Goal: Task Accomplishment & Management: Use online tool/utility

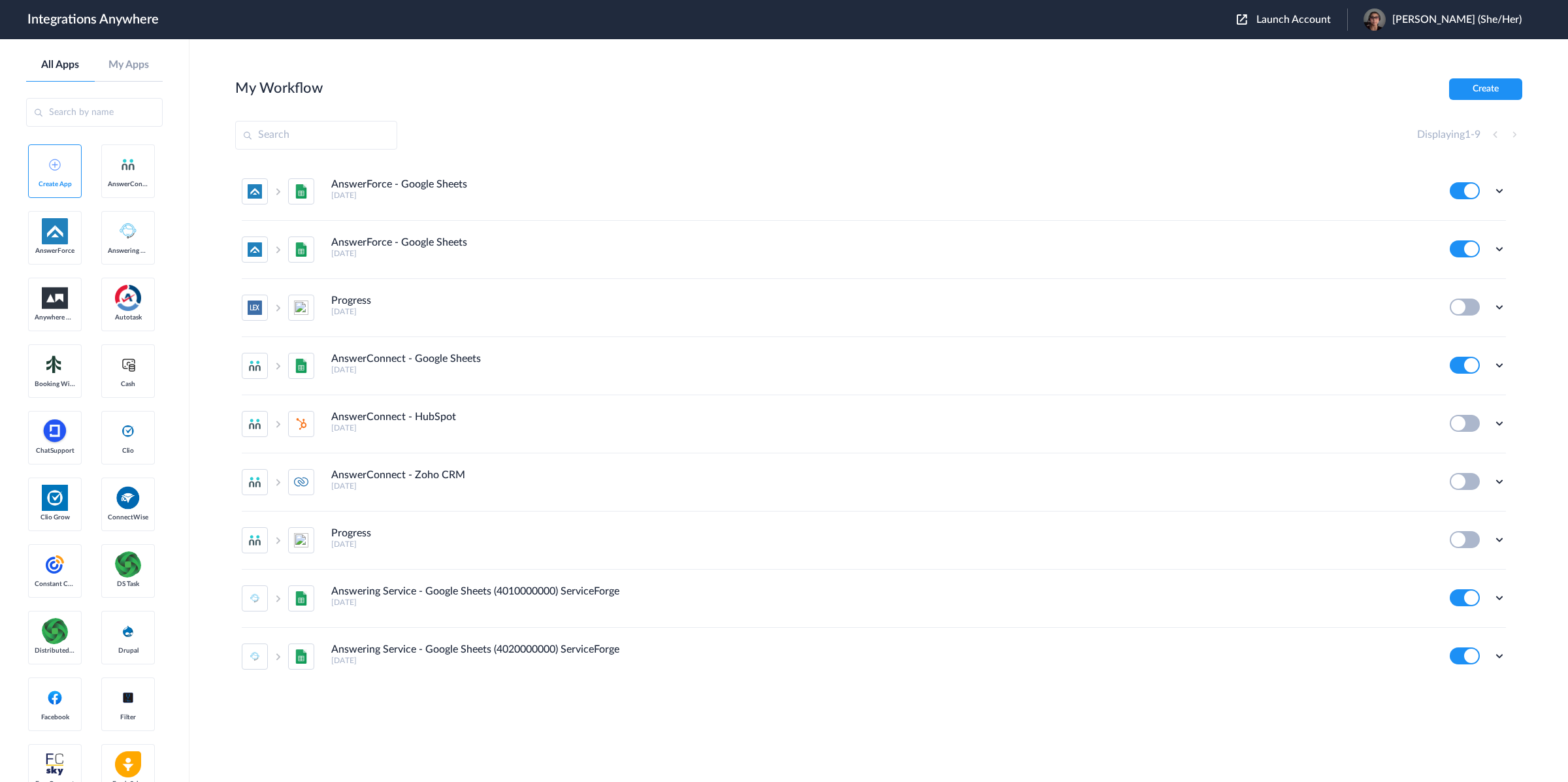
click at [1139, 22] on span "Launch Account" at bounding box center [1294, 20] width 75 height 11
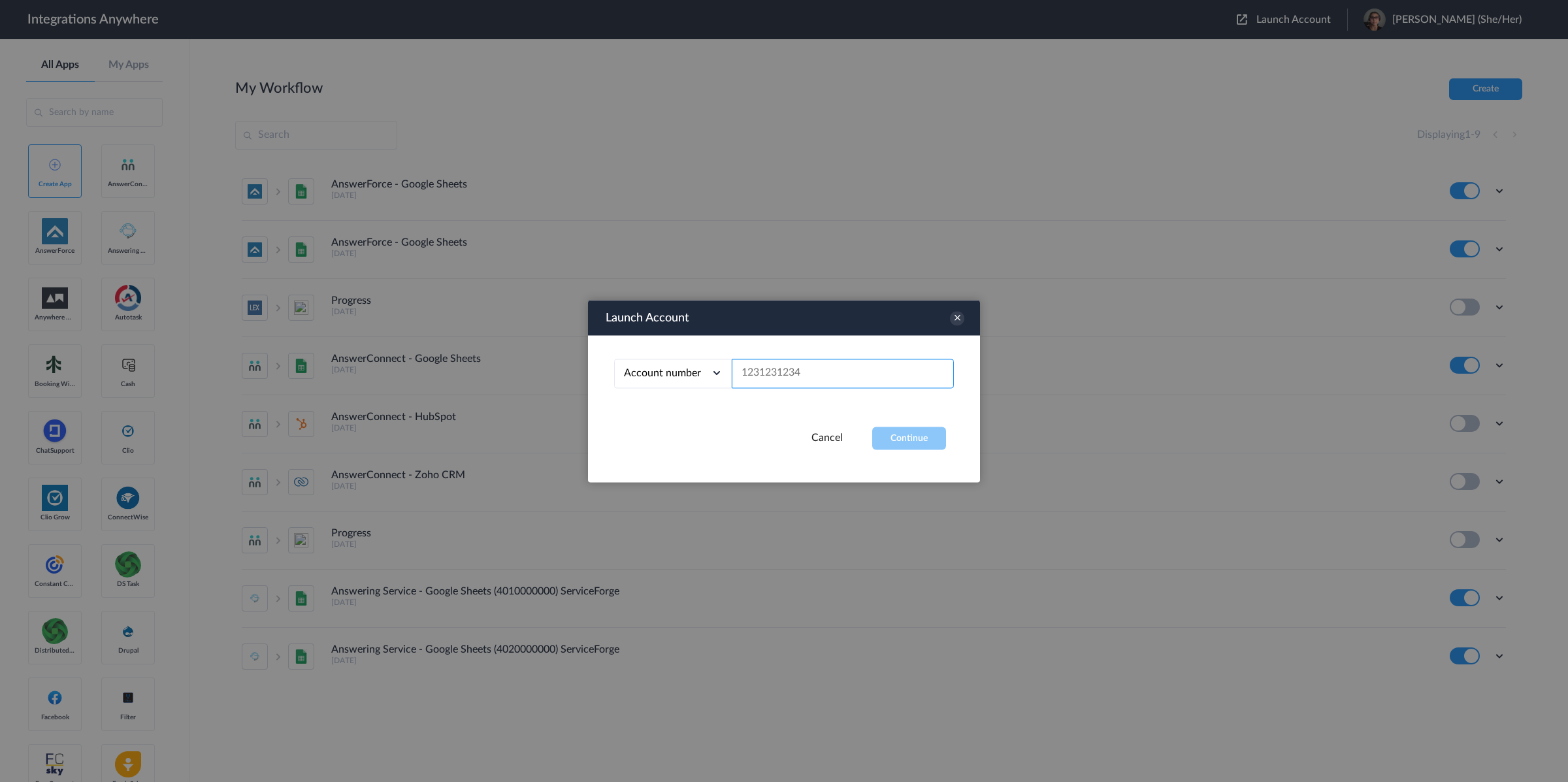
click at [860, 360] on input "text" at bounding box center [842, 373] width 222 height 29
paste input "9802851915"
type input "9802851915"
click at [899, 428] on button "Continue" at bounding box center [909, 438] width 74 height 23
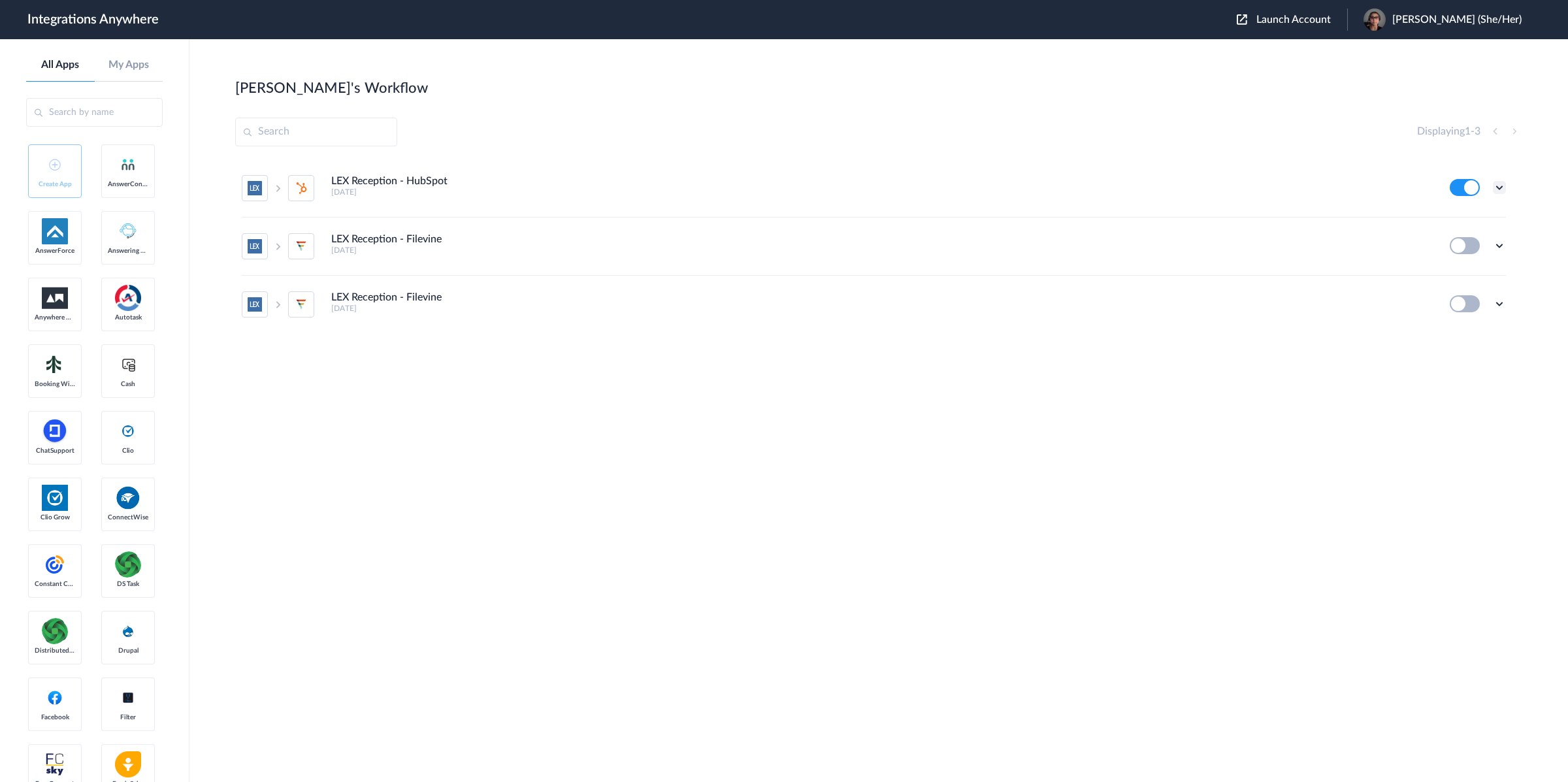
click at [1139, 187] on icon at bounding box center [1499, 187] width 13 height 13
click at [1139, 243] on link "Task history" at bounding box center [1462, 241] width 63 height 9
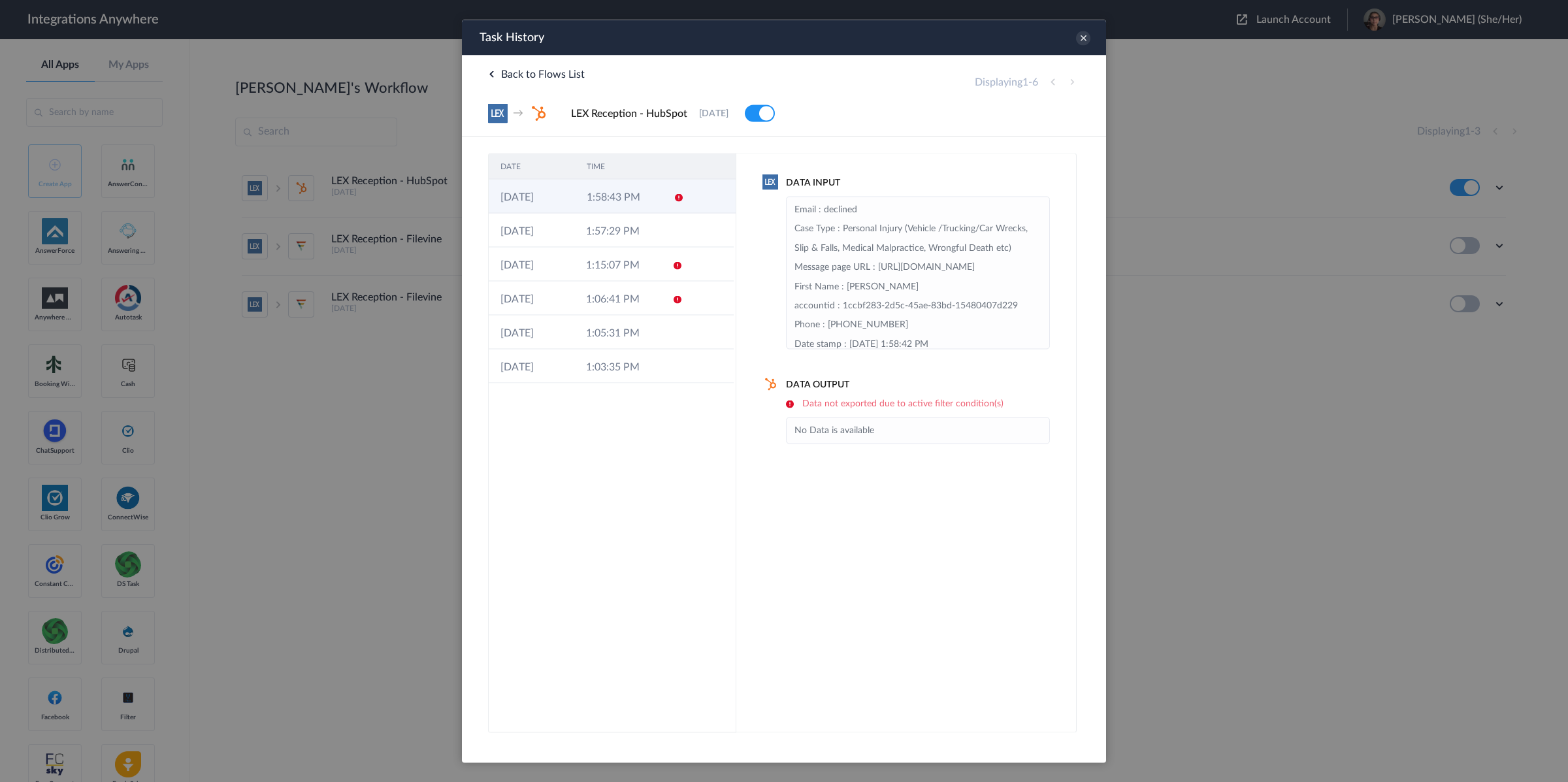
click at [682, 199] on icon at bounding box center [679, 197] width 11 height 11
click at [671, 239] on td at bounding box center [673, 230] width 25 height 34
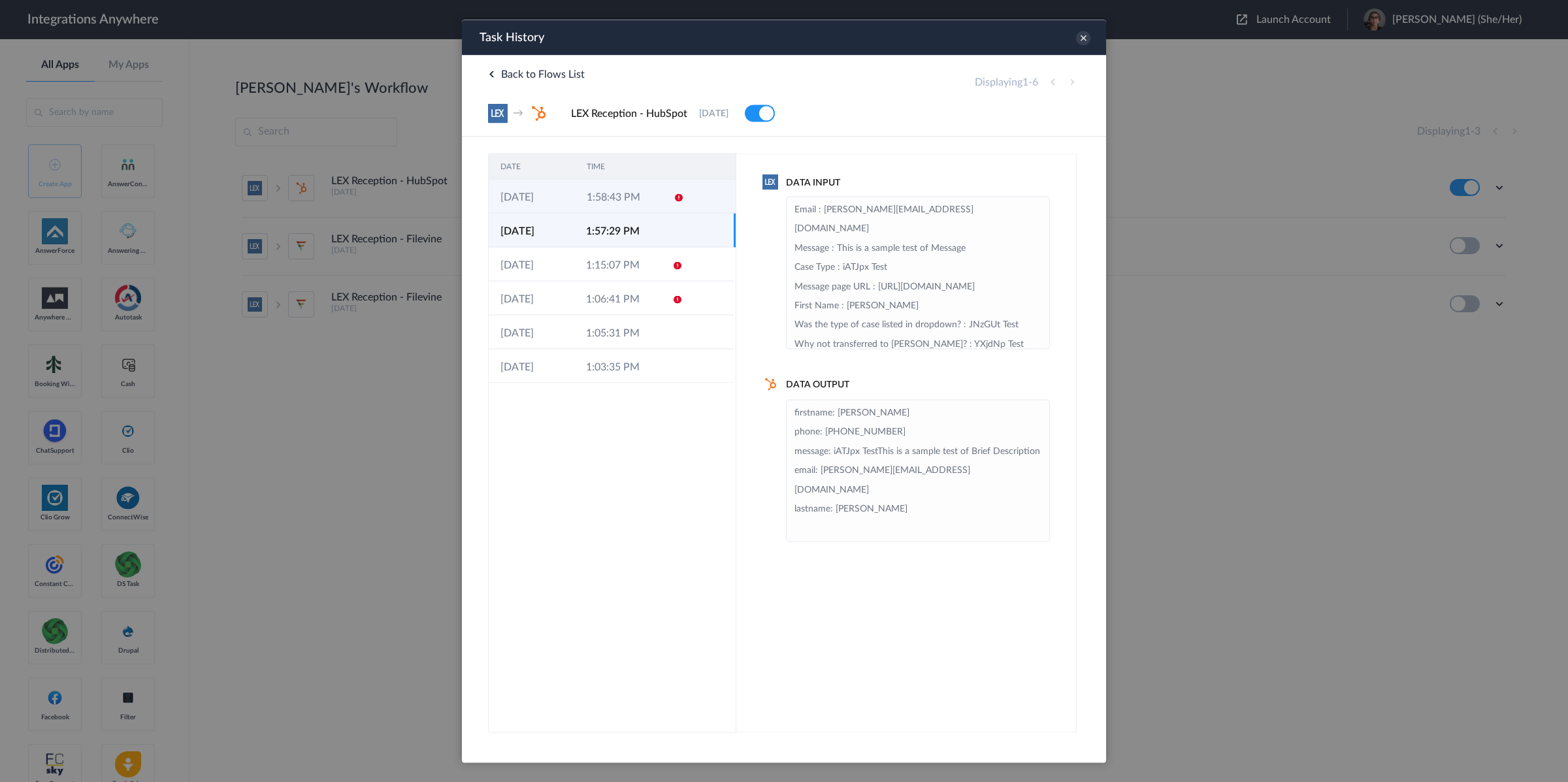
click at [679, 198] on icon at bounding box center [679, 197] width 11 height 11
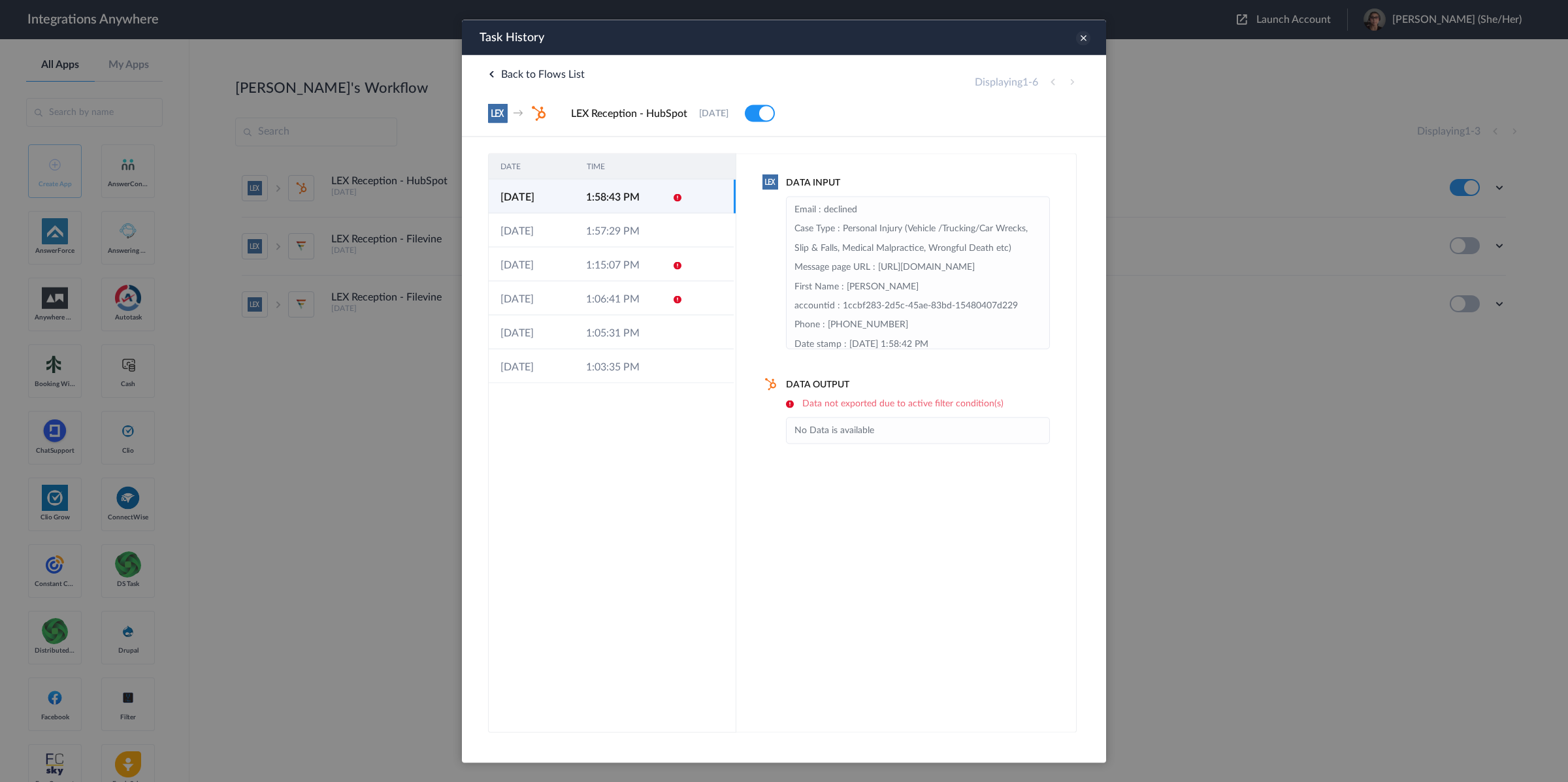
drag, startPoint x: 1091, startPoint y: 40, endPoint x: 1081, endPoint y: 40, distance: 10.0
click at [1090, 40] on div "Task History" at bounding box center [784, 37] width 644 height 36
click at [1081, 40] on icon at bounding box center [1083, 38] width 14 height 14
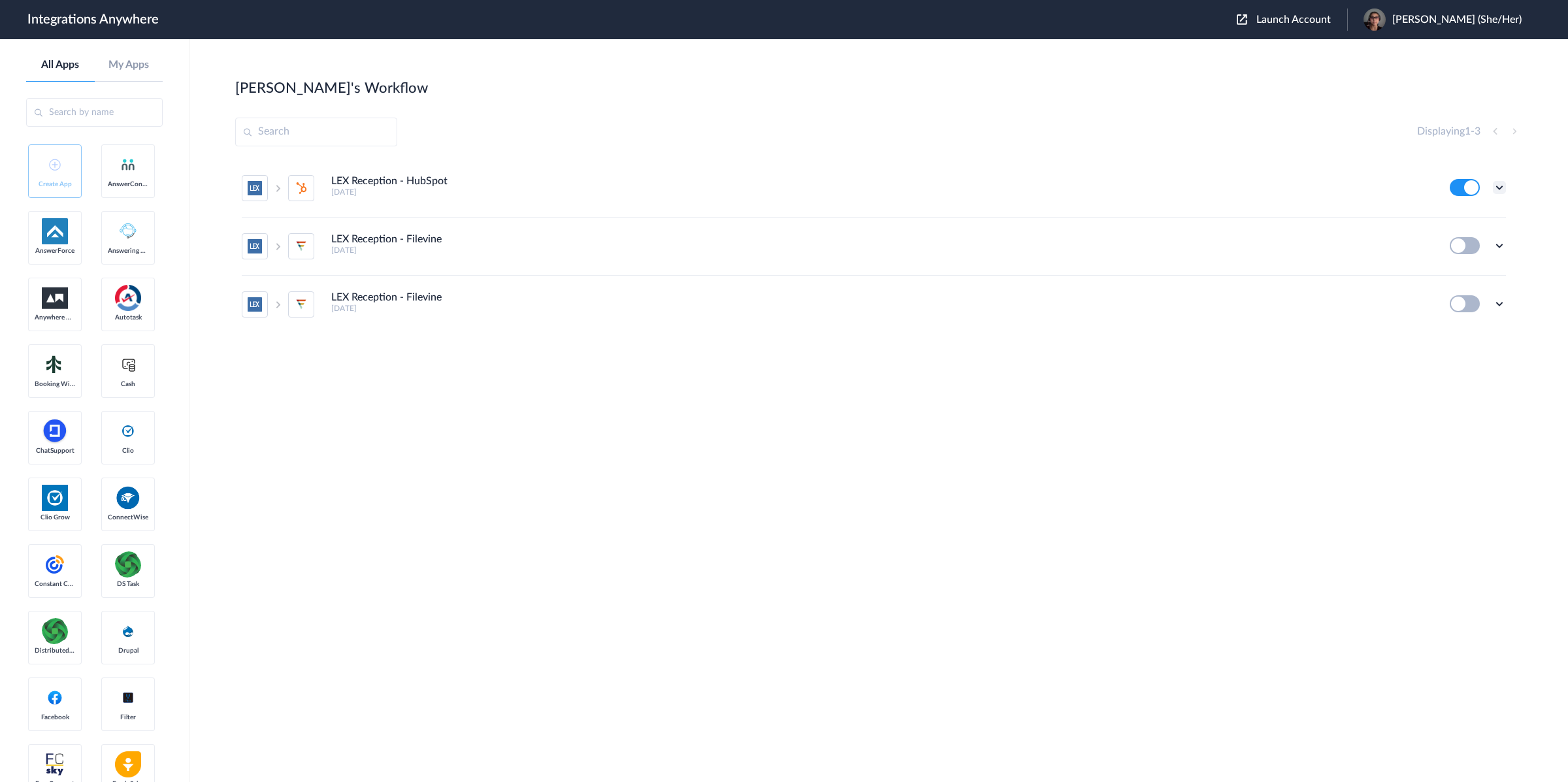
click at [1139, 189] on icon at bounding box center [1499, 187] width 13 height 13
click at [1139, 221] on link "Edit" at bounding box center [1446, 217] width 31 height 9
click at [1139, 192] on icon at bounding box center [1499, 187] width 13 height 13
click at [1139, 244] on link "Task history" at bounding box center [1462, 241] width 63 height 9
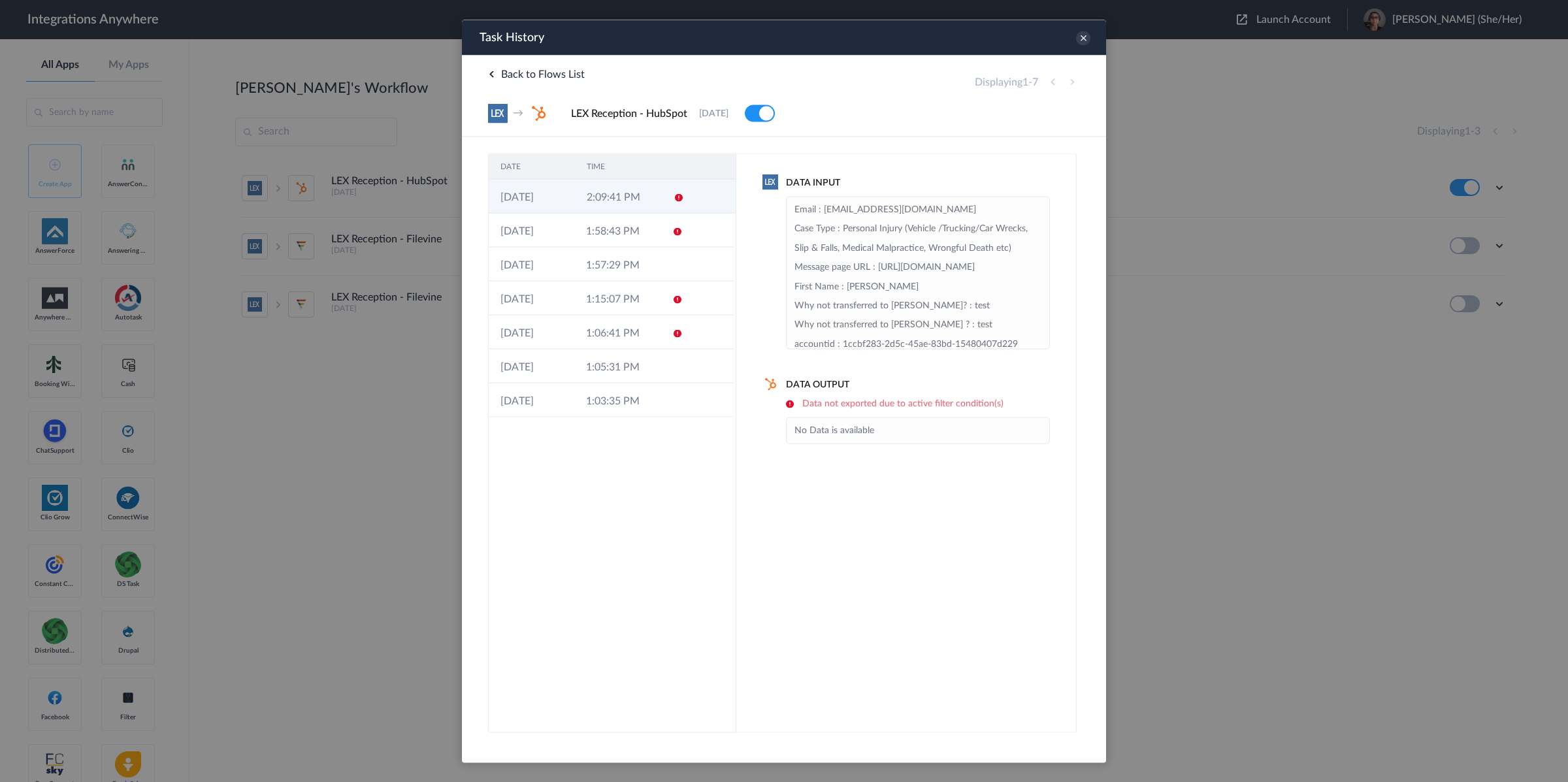
click at [688, 201] on td at bounding box center [711, 196] width 50 height 34
click at [677, 198] on icon at bounding box center [677, 197] width 11 height 11
click at [676, 198] on icon at bounding box center [677, 197] width 11 height 11
click at [1088, 37] on icon at bounding box center [1083, 38] width 14 height 14
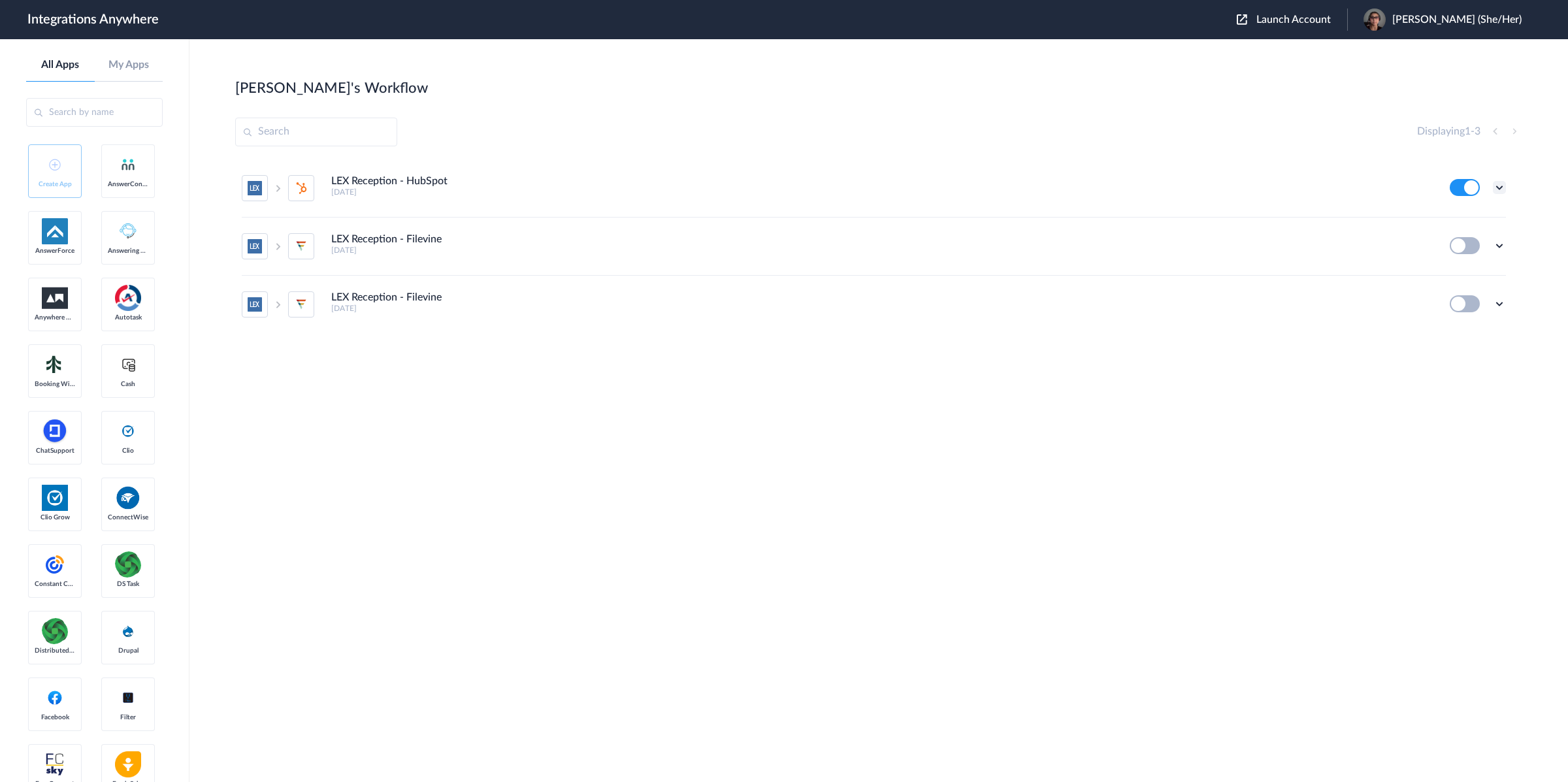
click at [1139, 189] on icon at bounding box center [1499, 187] width 13 height 13
click at [1139, 241] on li "Task history" at bounding box center [1463, 241] width 85 height 24
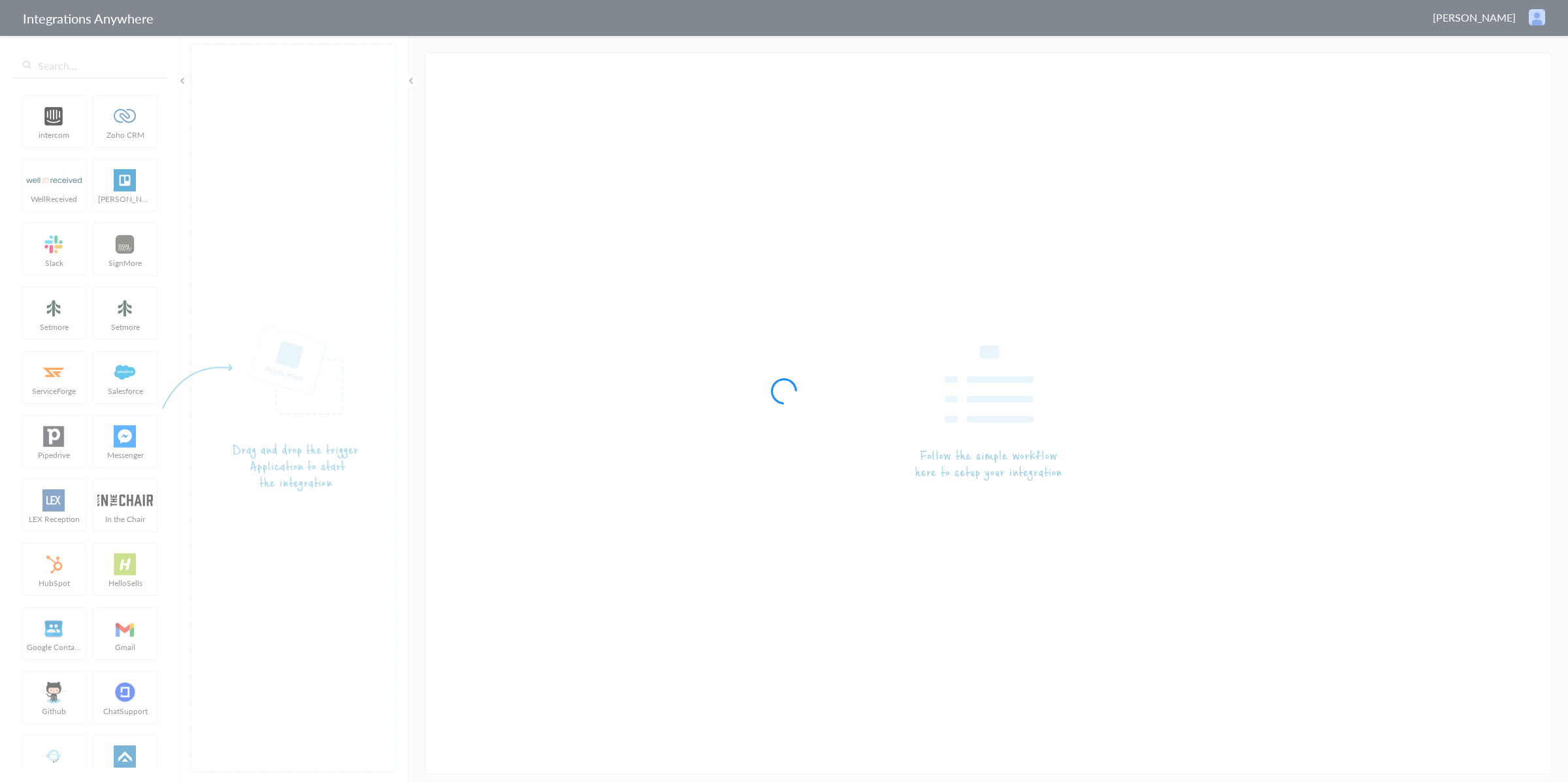
type input "LEX Reception - HubSpot"
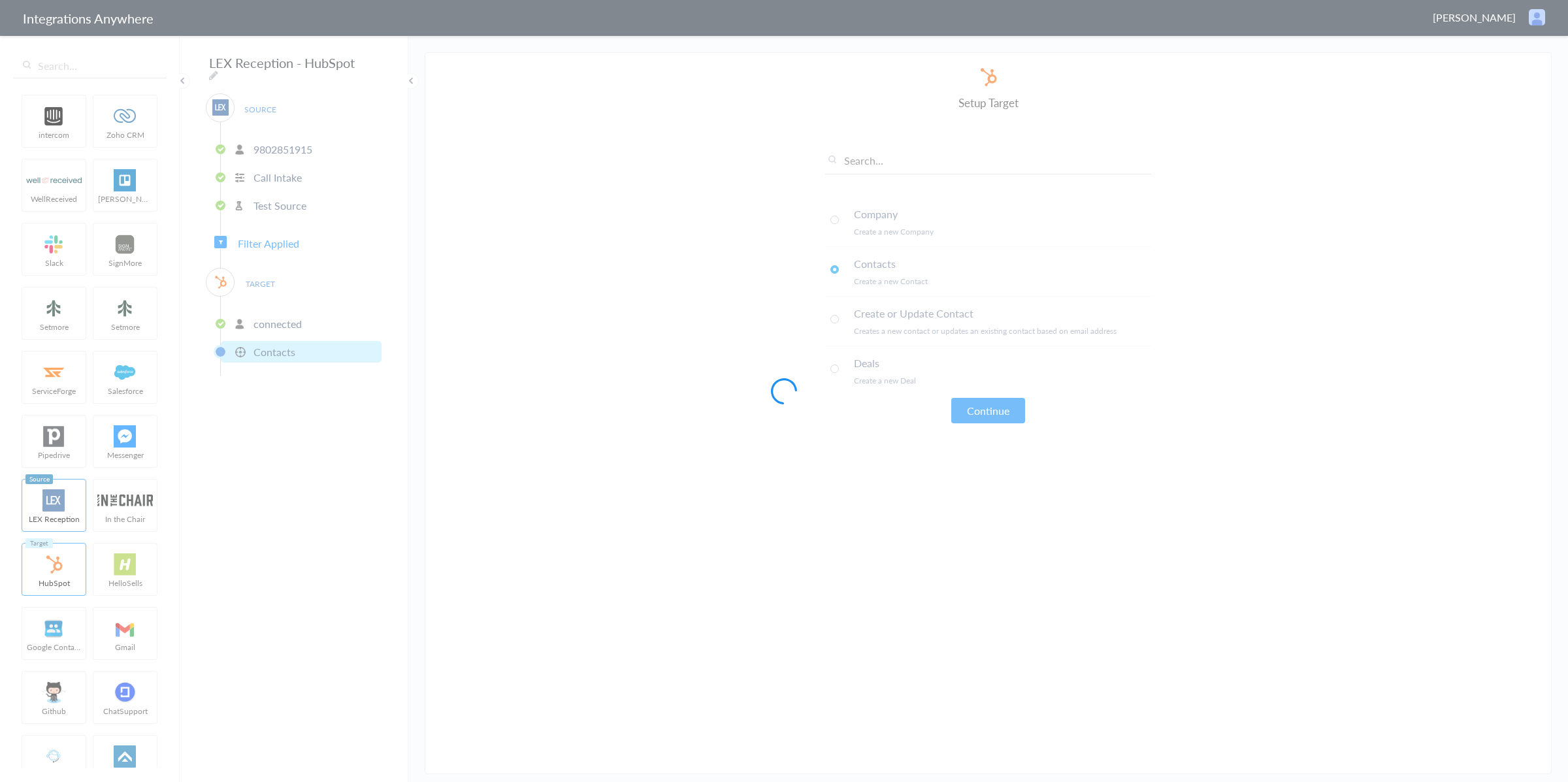
click at [295, 239] on div at bounding box center [784, 391] width 1568 height 782
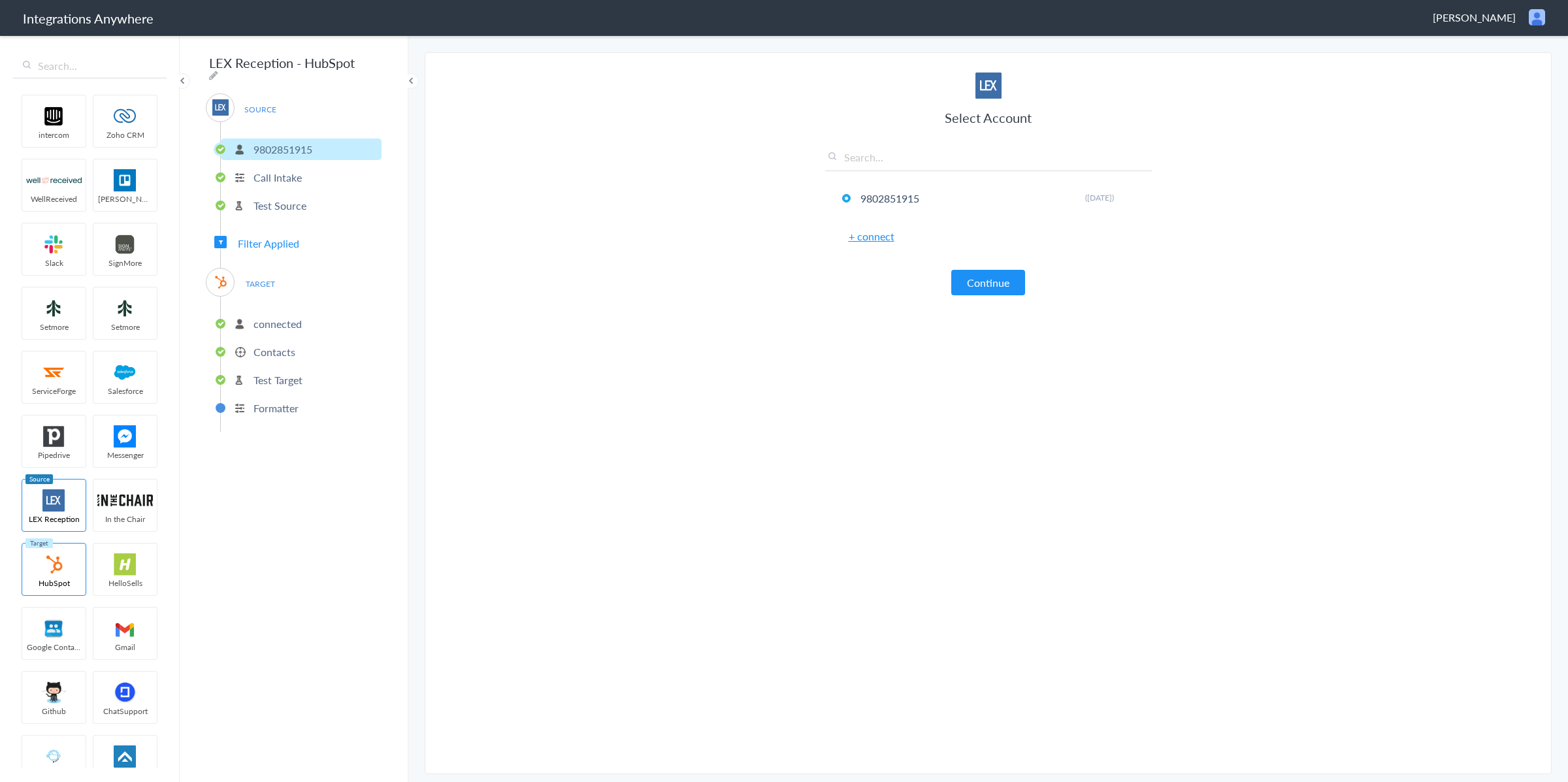
click at [287, 237] on span "Filter Applied" at bounding box center [268, 243] width 61 height 15
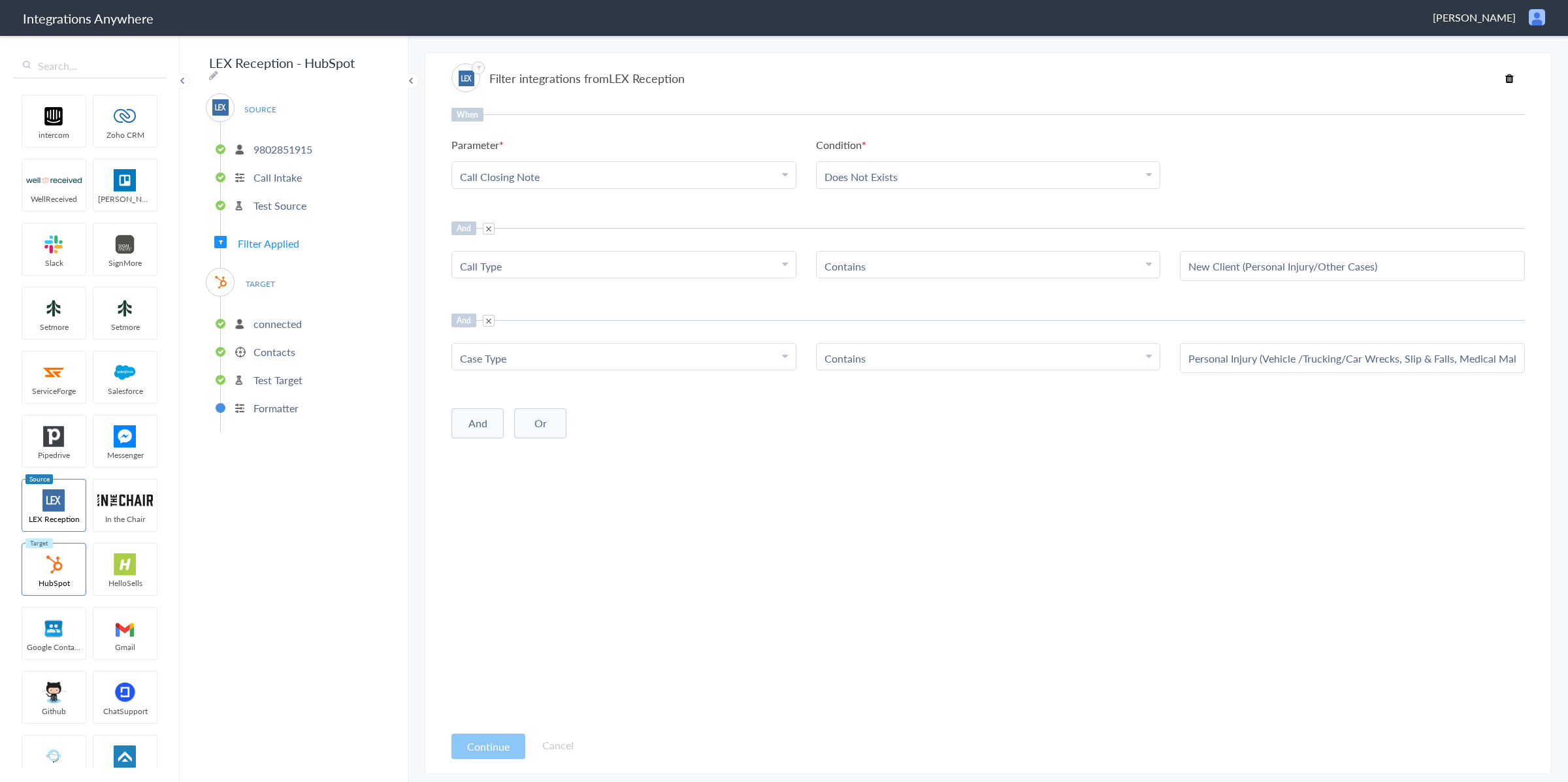
click at [294, 324] on p "connected" at bounding box center [278, 323] width 48 height 15
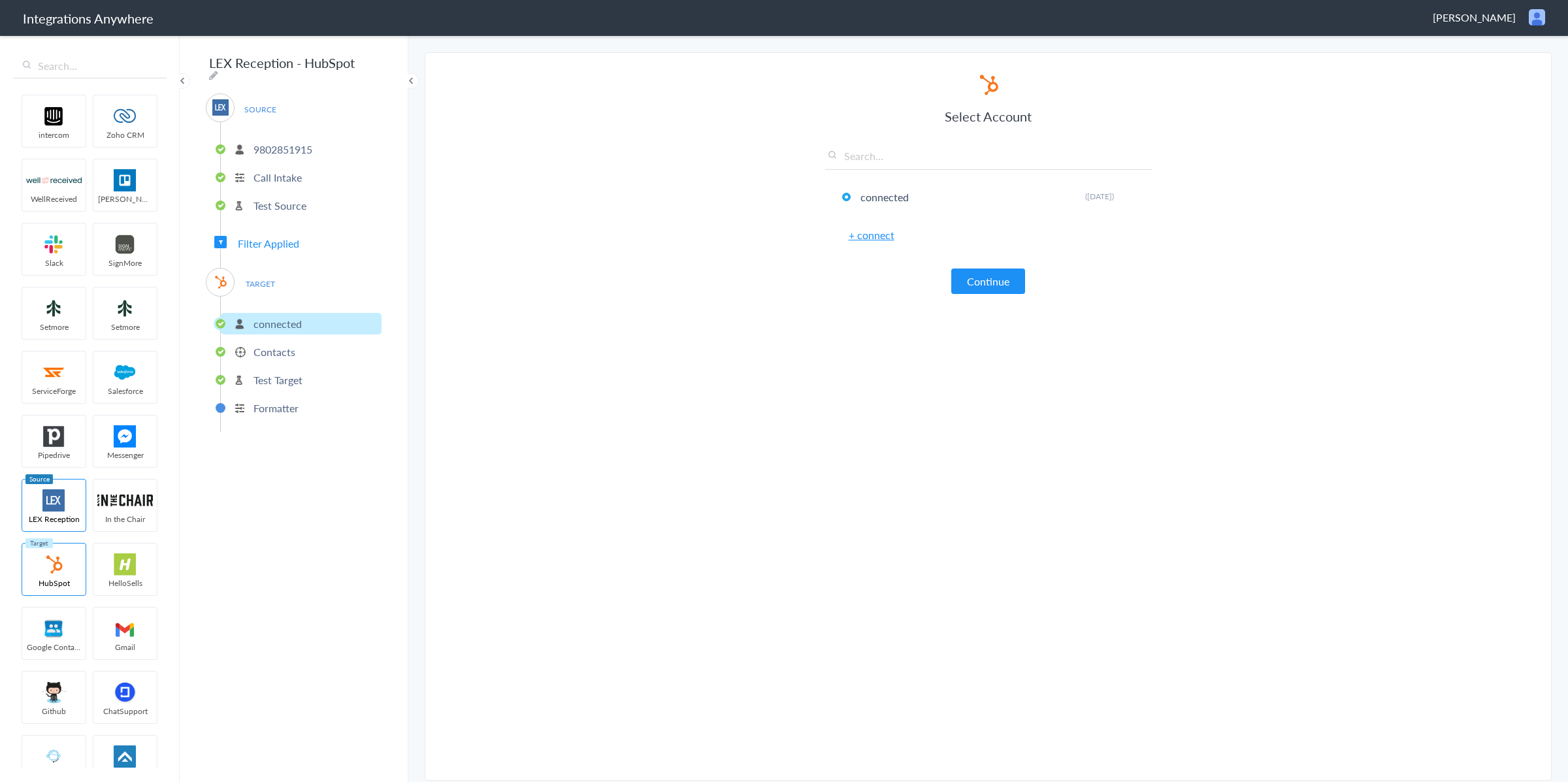
click at [288, 360] on ul "connected Contacts Test Target Formatter" at bounding box center [301, 364] width 162 height 135
click at [288, 348] on p "Contacts" at bounding box center [274, 352] width 42 height 15
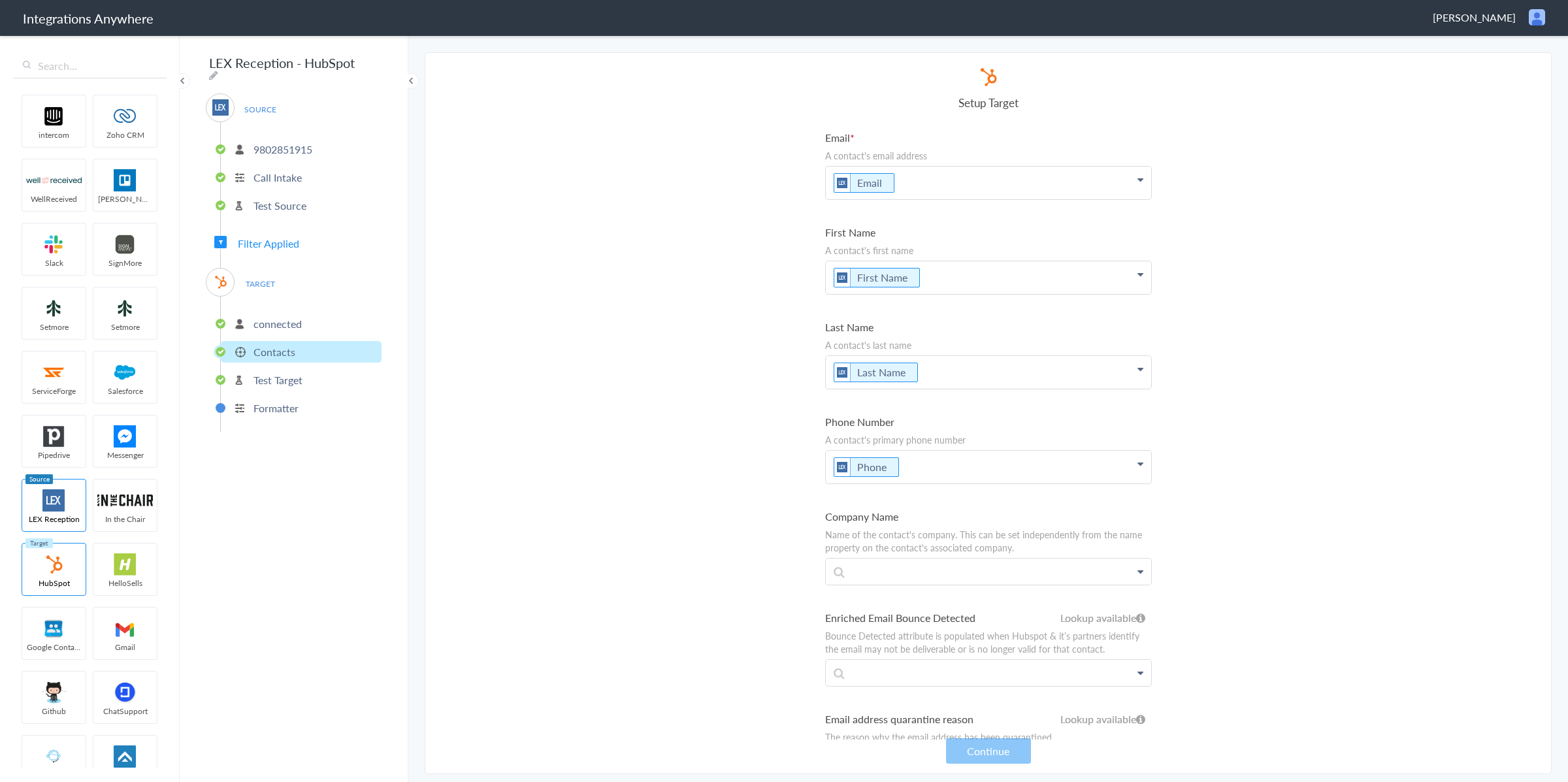
click at [253, 241] on span "Filter Applied" at bounding box center [268, 243] width 61 height 15
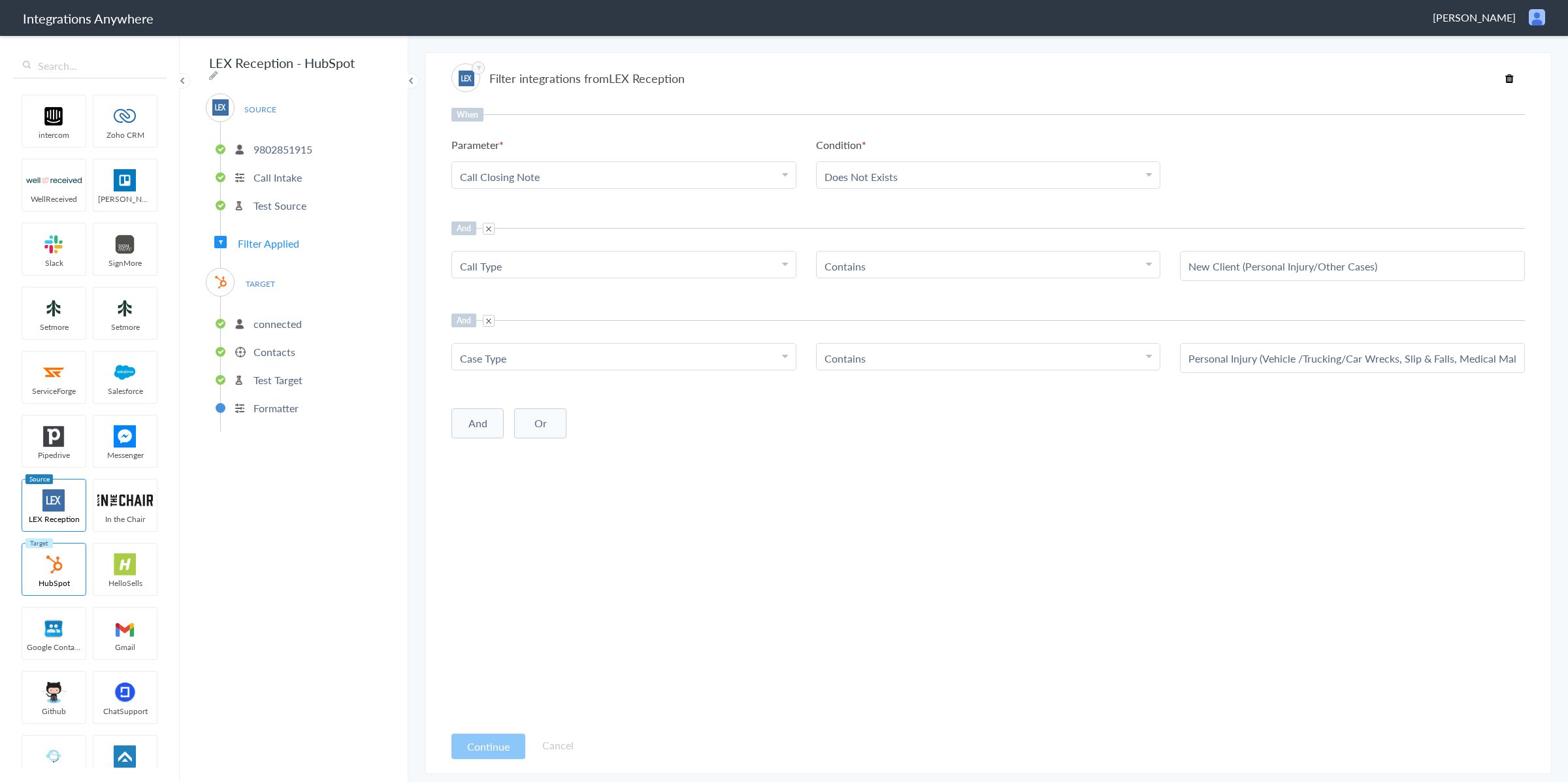
click at [281, 241] on span "Filter Applied" at bounding box center [268, 243] width 61 height 15
click at [273, 369] on li "Test Target" at bounding box center [301, 380] width 161 height 21
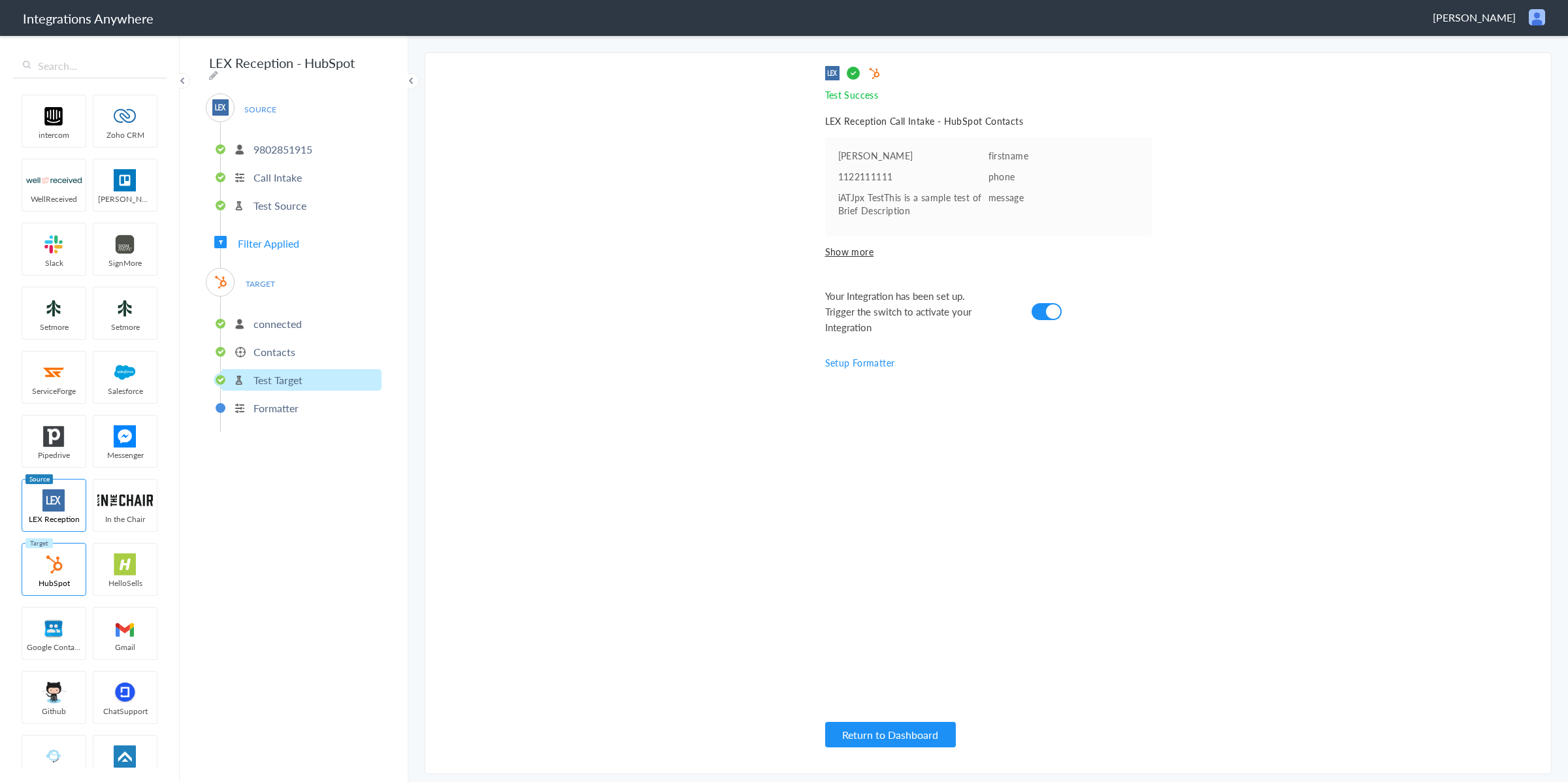
click at [275, 345] on p "Contacts" at bounding box center [274, 352] width 42 height 15
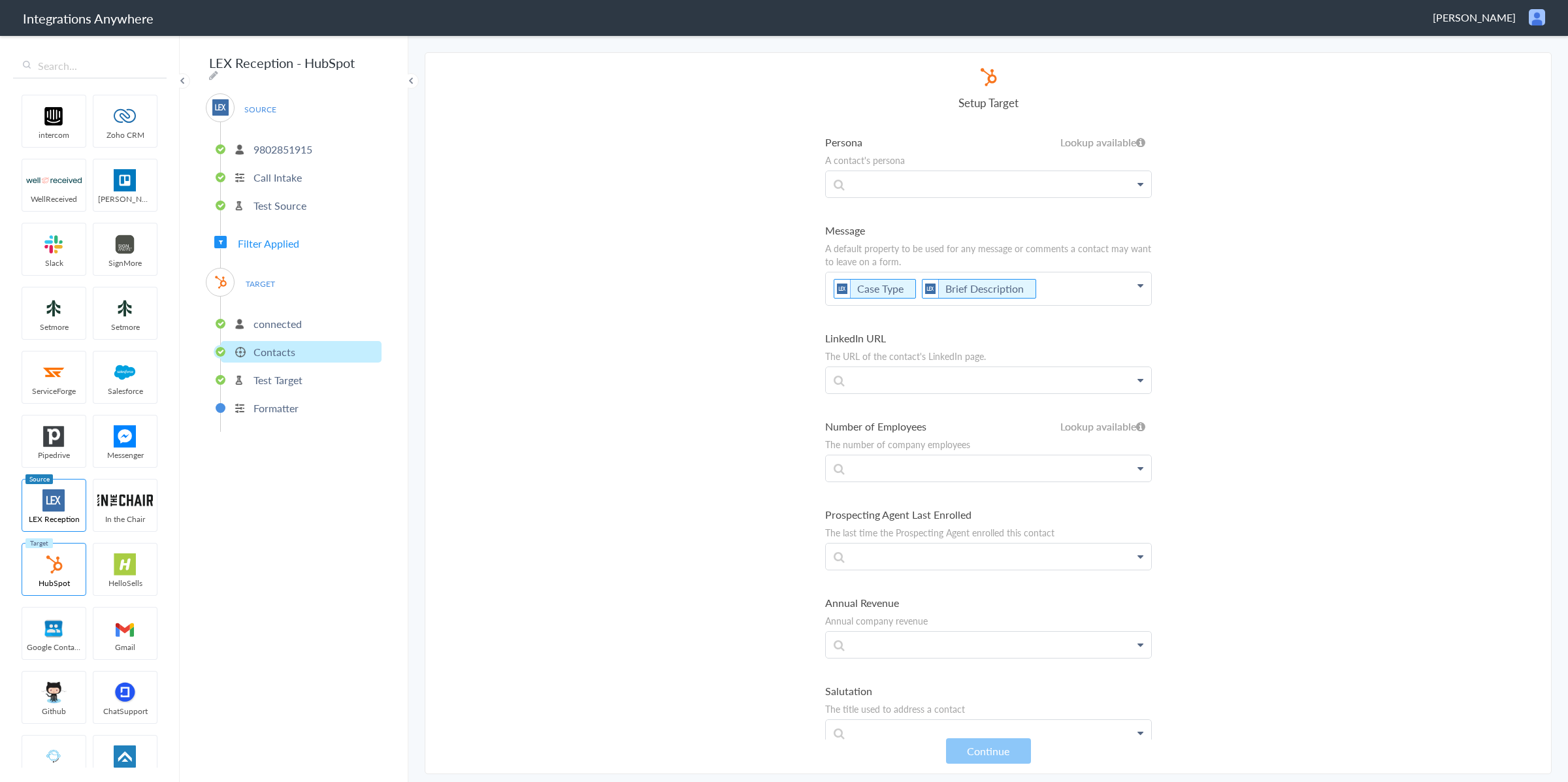
scroll to position [3999, 0]
drag, startPoint x: 322, startPoint y: 147, endPoint x: 252, endPoint y: 150, distance: 70.1
click at [252, 150] on li "9802851915" at bounding box center [301, 149] width 161 height 21
copy p "9802851915"
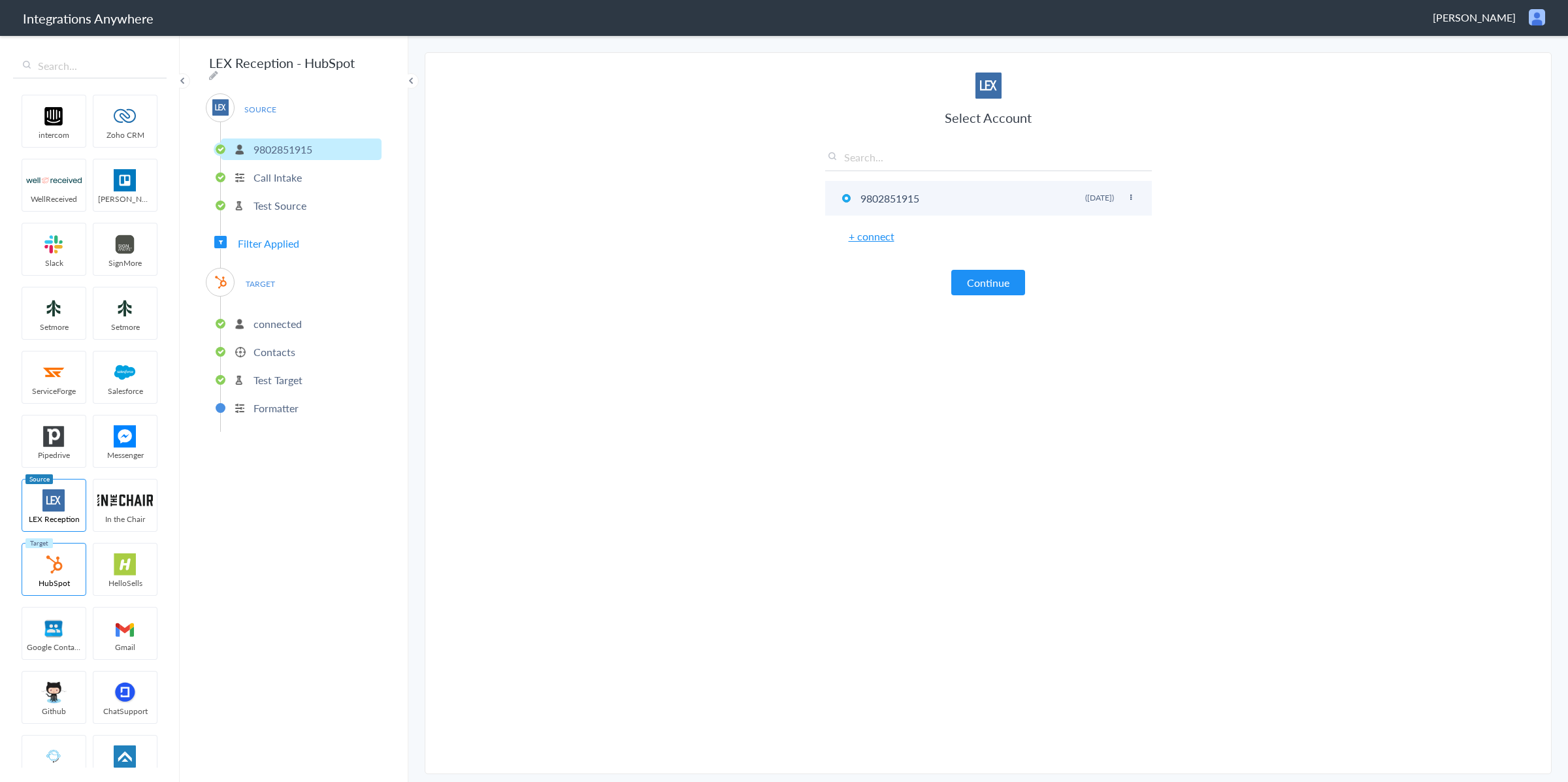
drag, startPoint x: 935, startPoint y: 204, endPoint x: 865, endPoint y: 202, distance: 70.0
click at [865, 202] on li "9802851915 Rename Delete (10 days ago)" at bounding box center [989, 198] width 327 height 35
drag, startPoint x: 860, startPoint y: 199, endPoint x: 945, endPoint y: 201, distance: 85.0
click at [953, 199] on li "9802851915 Rename Delete (10 days ago)" at bounding box center [989, 198] width 327 height 35
click at [945, 201] on li "9802851915 Rename Delete (10 days ago)" at bounding box center [989, 198] width 327 height 35
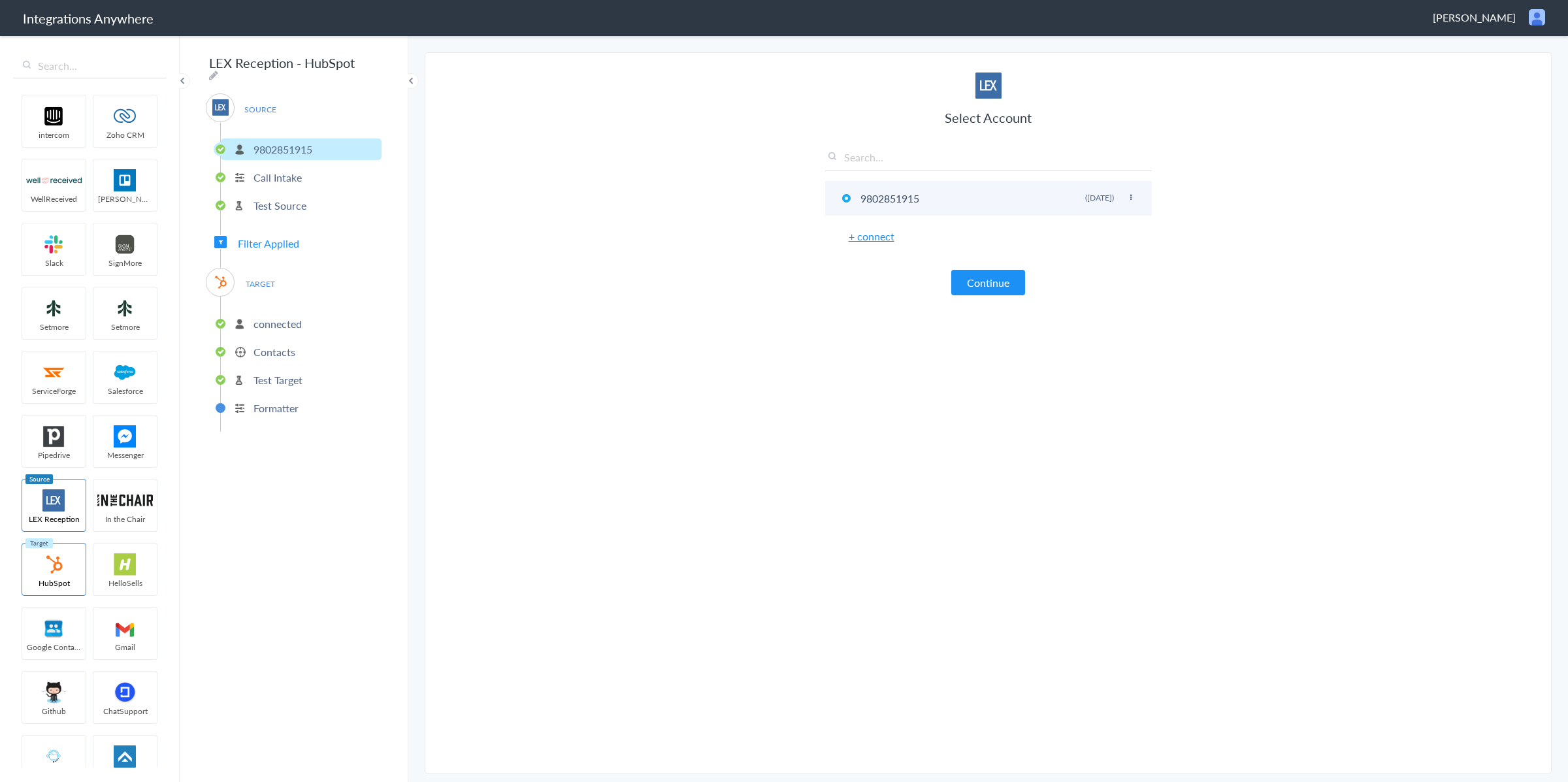
click at [888, 200] on li "9802851915 Rename Delete (10 days ago)" at bounding box center [989, 198] width 327 height 35
drag, startPoint x: 254, startPoint y: 142, endPoint x: 316, endPoint y: 146, distance: 62.1
click at [254, 142] on p "9802851915" at bounding box center [283, 149] width 59 height 15
drag, startPoint x: 327, startPoint y: 147, endPoint x: 254, endPoint y: 147, distance: 73.0
click at [254, 147] on li "9802851915" at bounding box center [301, 149] width 161 height 21
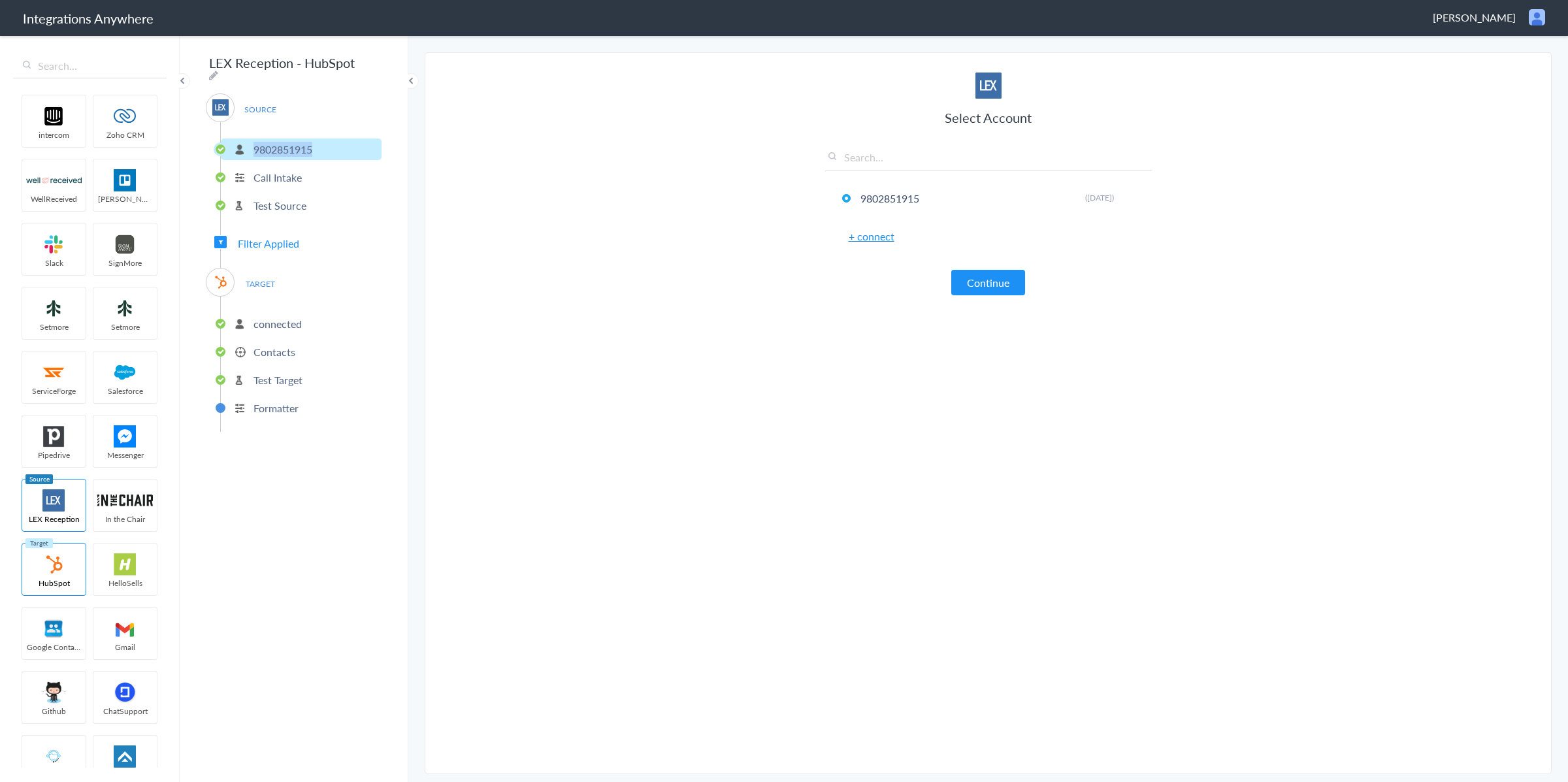
copy p "9802851915"
click at [981, 280] on button "Continue" at bounding box center [988, 282] width 74 height 26
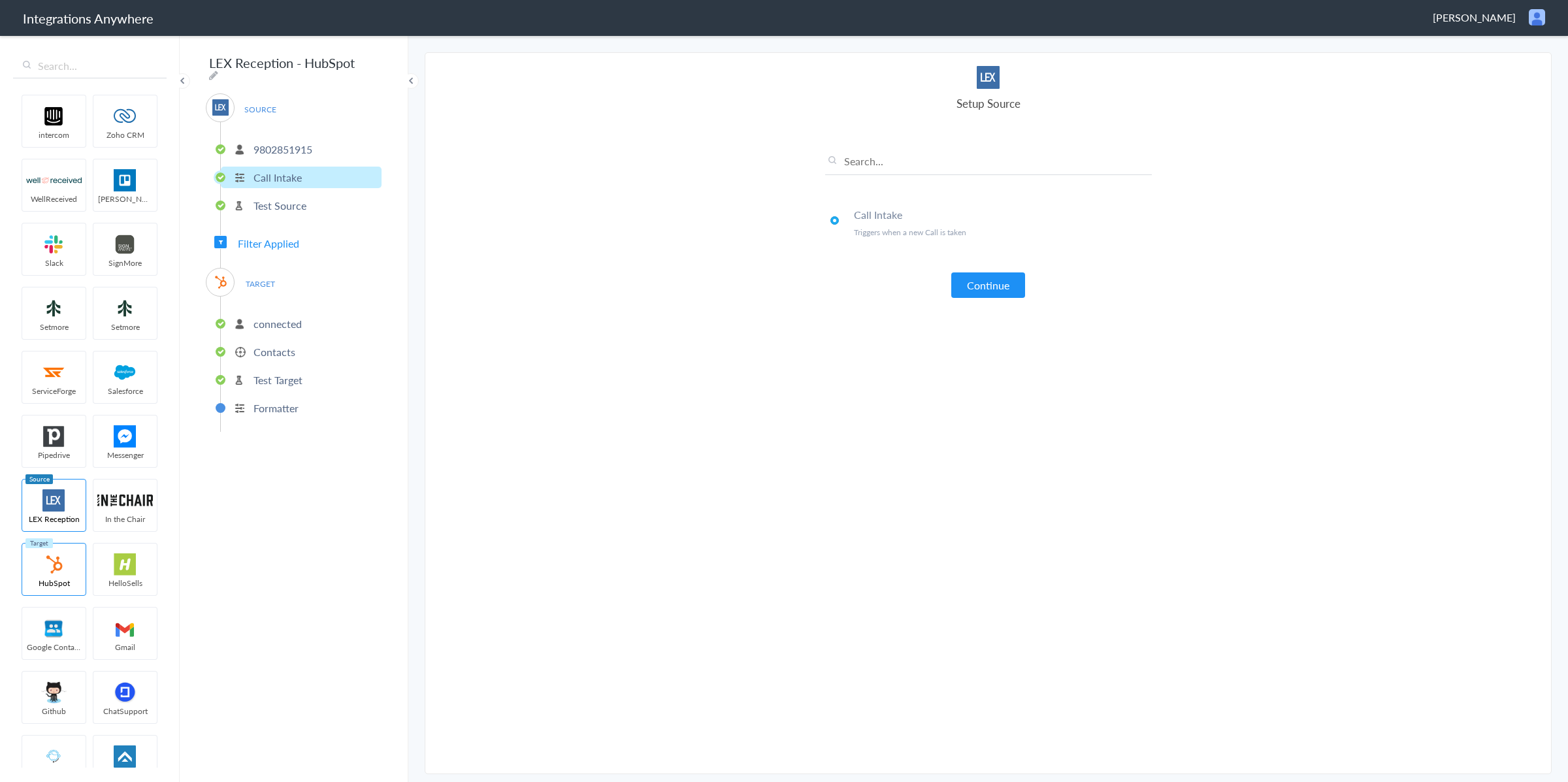
click at [291, 318] on p "connected" at bounding box center [278, 323] width 48 height 15
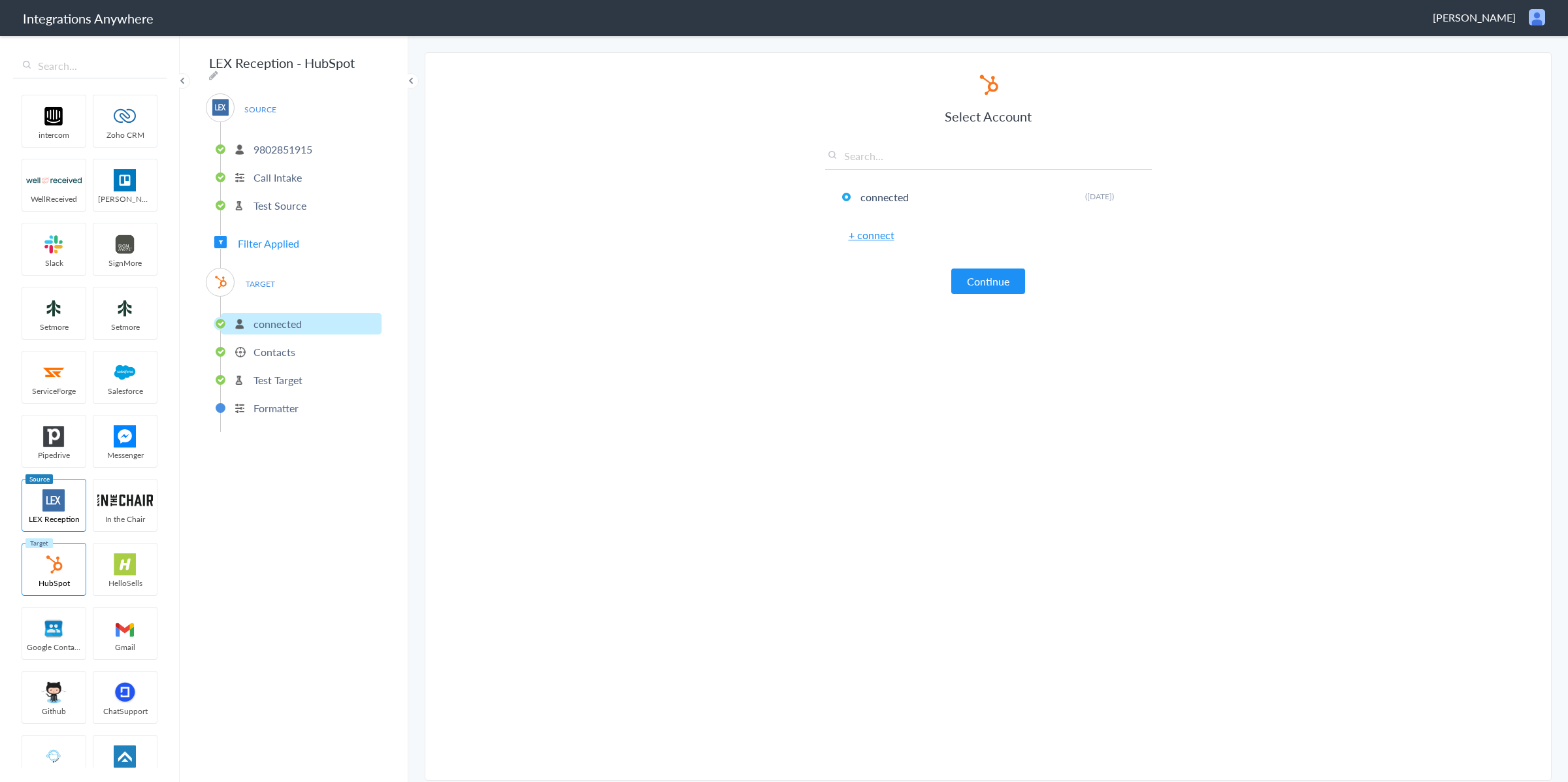
click at [291, 241] on span "Filter Applied" at bounding box center [268, 243] width 61 height 15
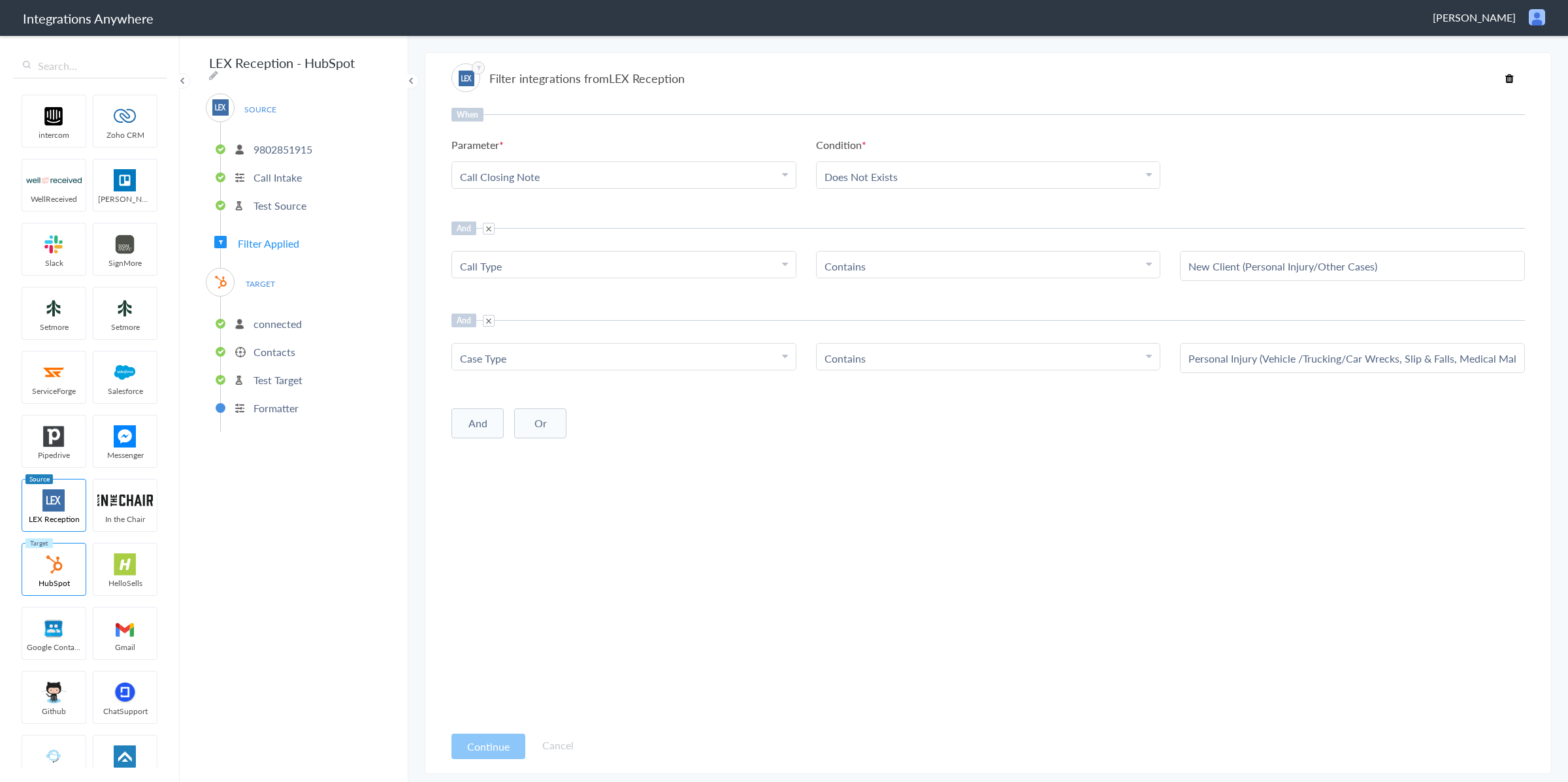
click at [664, 259] on Type "Call Type" at bounding box center [620, 266] width 322 height 15
click at [537, 260] on Type "Call Type" at bounding box center [620, 266] width 322 height 15
click at [555, 265] on Type "Call Type" at bounding box center [620, 266] width 322 height 15
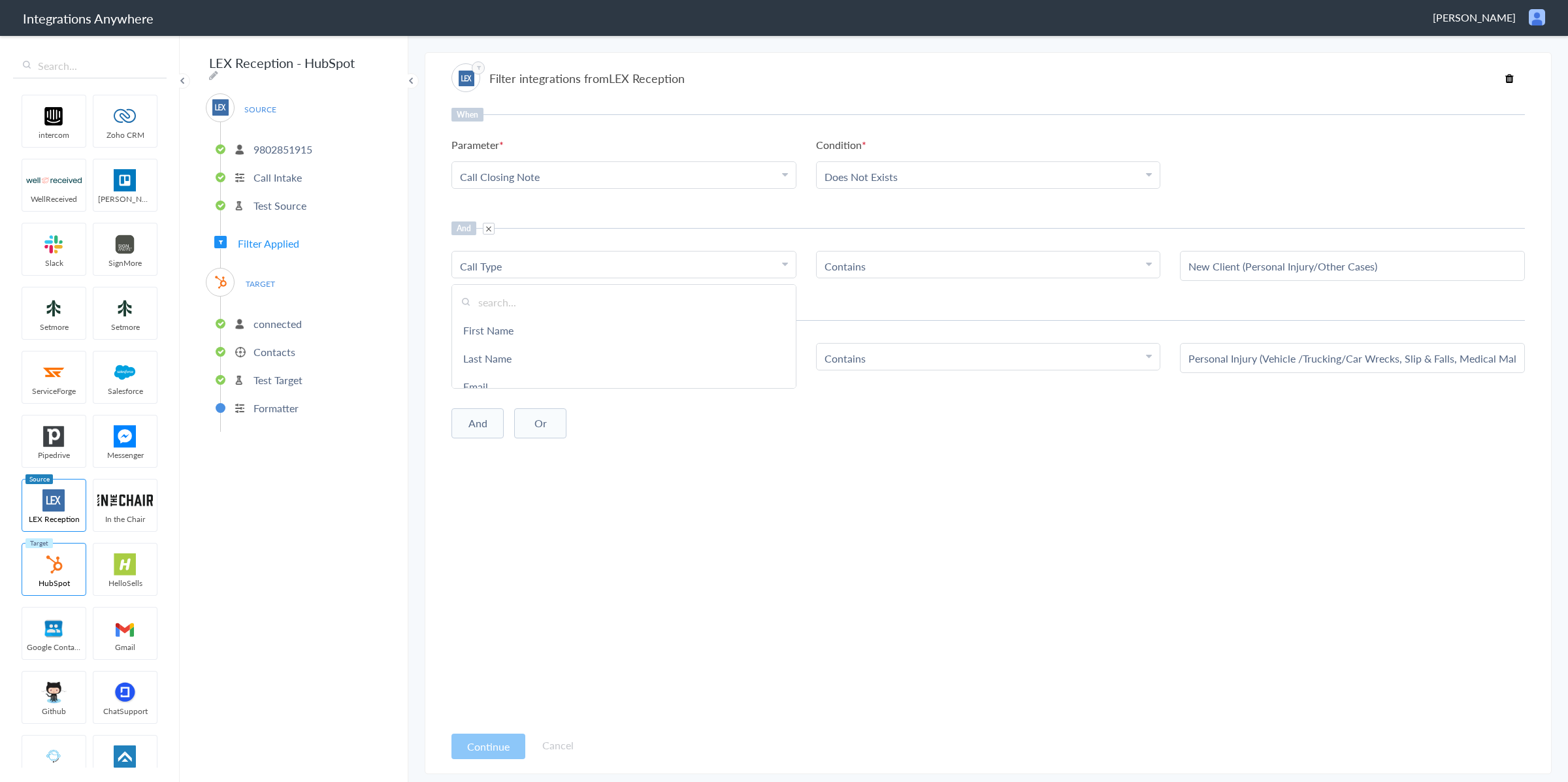
click at [1036, 321] on div "And" at bounding box center [988, 320] width 1073 height 13
click at [1319, 269] on input "New Client (Personal Injury/Other Cases)" at bounding box center [1352, 266] width 328 height 15
click at [1359, 296] on div "When Parameter Choose Parameter Call Closing Note First Name Last Name Email Ph…" at bounding box center [988, 415] width 1073 height 616
drag, startPoint x: 1185, startPoint y: 266, endPoint x: 1423, endPoint y: 269, distance: 238.0
click at [1426, 269] on div "New Client (Personal Injury/Other Cases)" at bounding box center [1351, 266] width 345 height 30
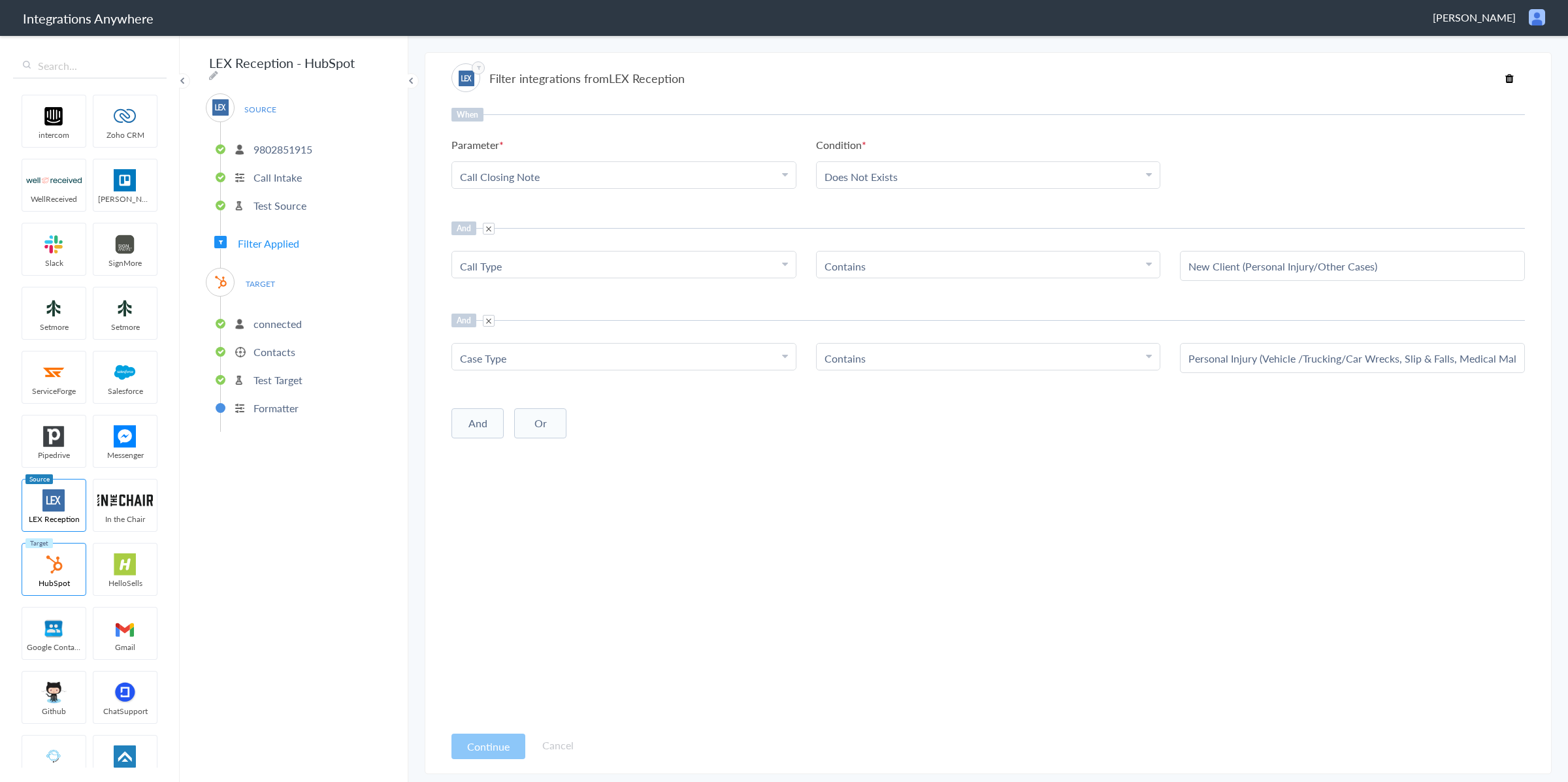
drag, startPoint x: 1451, startPoint y: 304, endPoint x: 1422, endPoint y: 281, distance: 37.0
click at [1450, 302] on div "When Parameter Choose Parameter Call Closing Note First Name Last Name Email Ph…" at bounding box center [988, 415] width 1073 height 616
drag, startPoint x: 1412, startPoint y: 263, endPoint x: 1184, endPoint y: 261, distance: 228.0
click at [1184, 261] on div "New Client (Personal Injury/Other Cases)" at bounding box center [1351, 266] width 345 height 30
type input "Case Type"
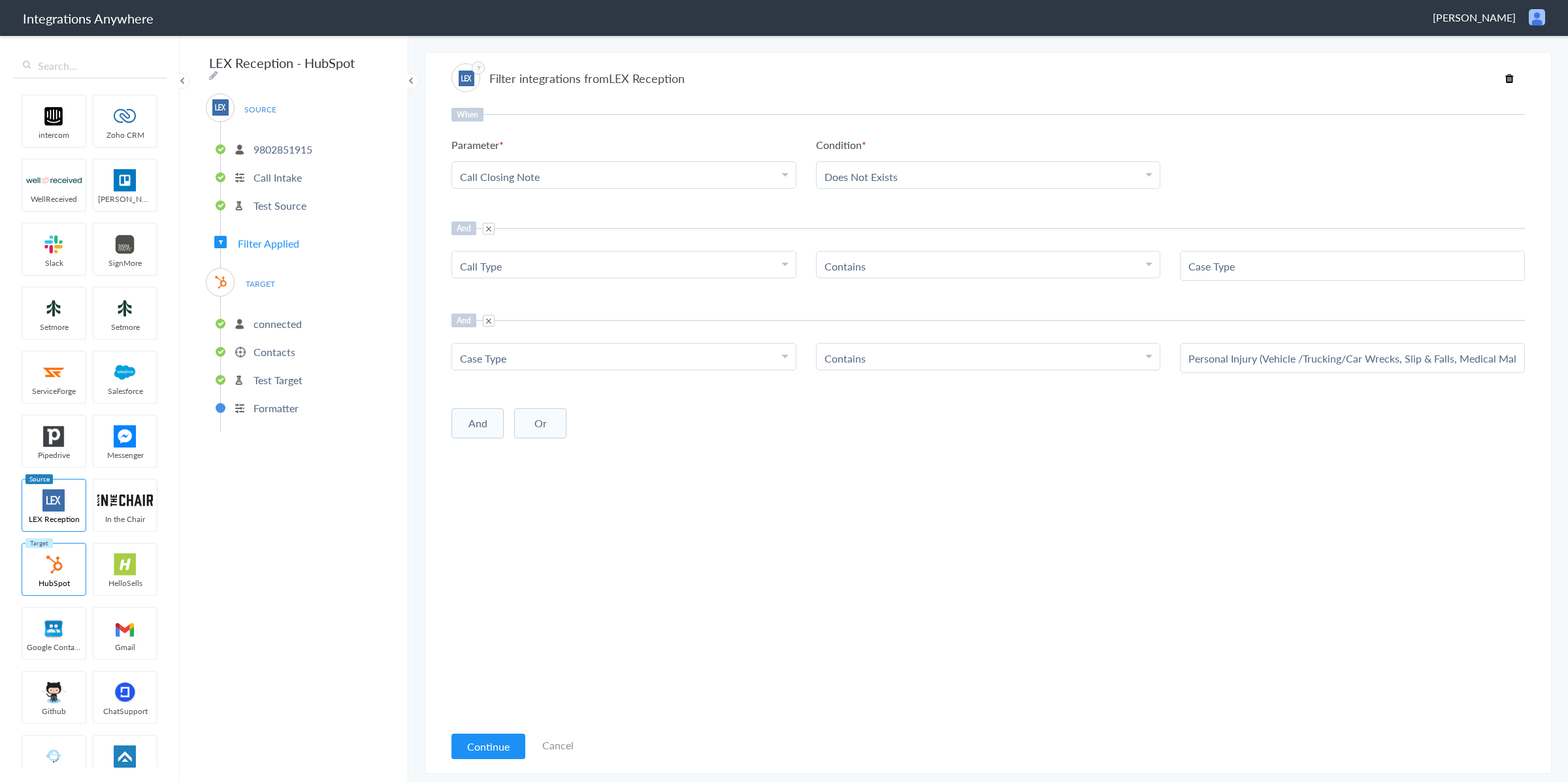
click at [1153, 449] on div "When Parameter Choose Parameter Call Closing Note First Name Last Name Email Ph…" at bounding box center [988, 415] width 1073 height 616
click at [1212, 307] on div "When Parameter Choose Parameter Call Closing Note First Name Last Name Email Ph…" at bounding box center [988, 415] width 1073 height 616
click at [509, 754] on button "Continue" at bounding box center [488, 746] width 74 height 26
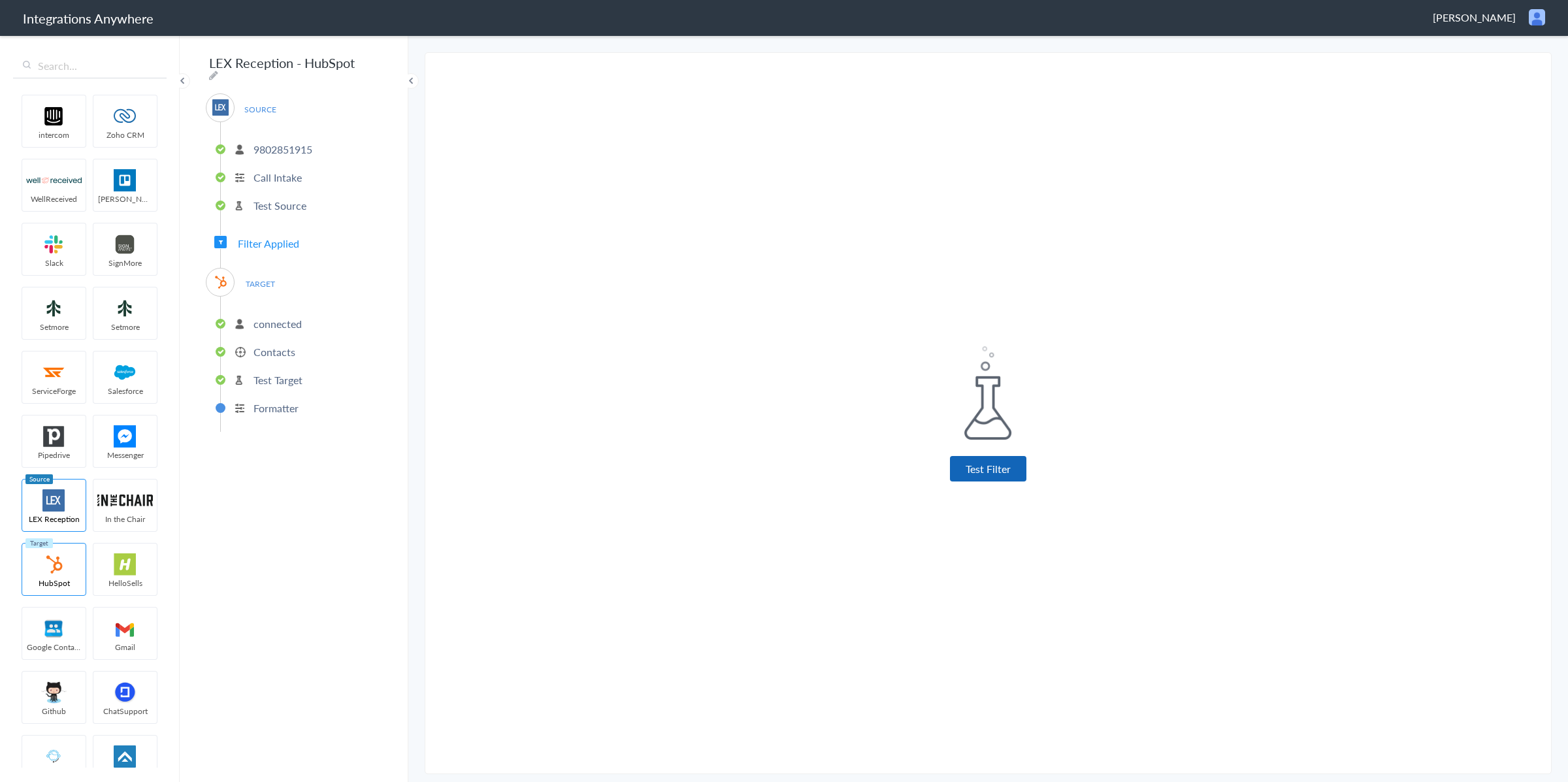
click at [990, 471] on button "Test Filter" at bounding box center [988, 469] width 76 height 26
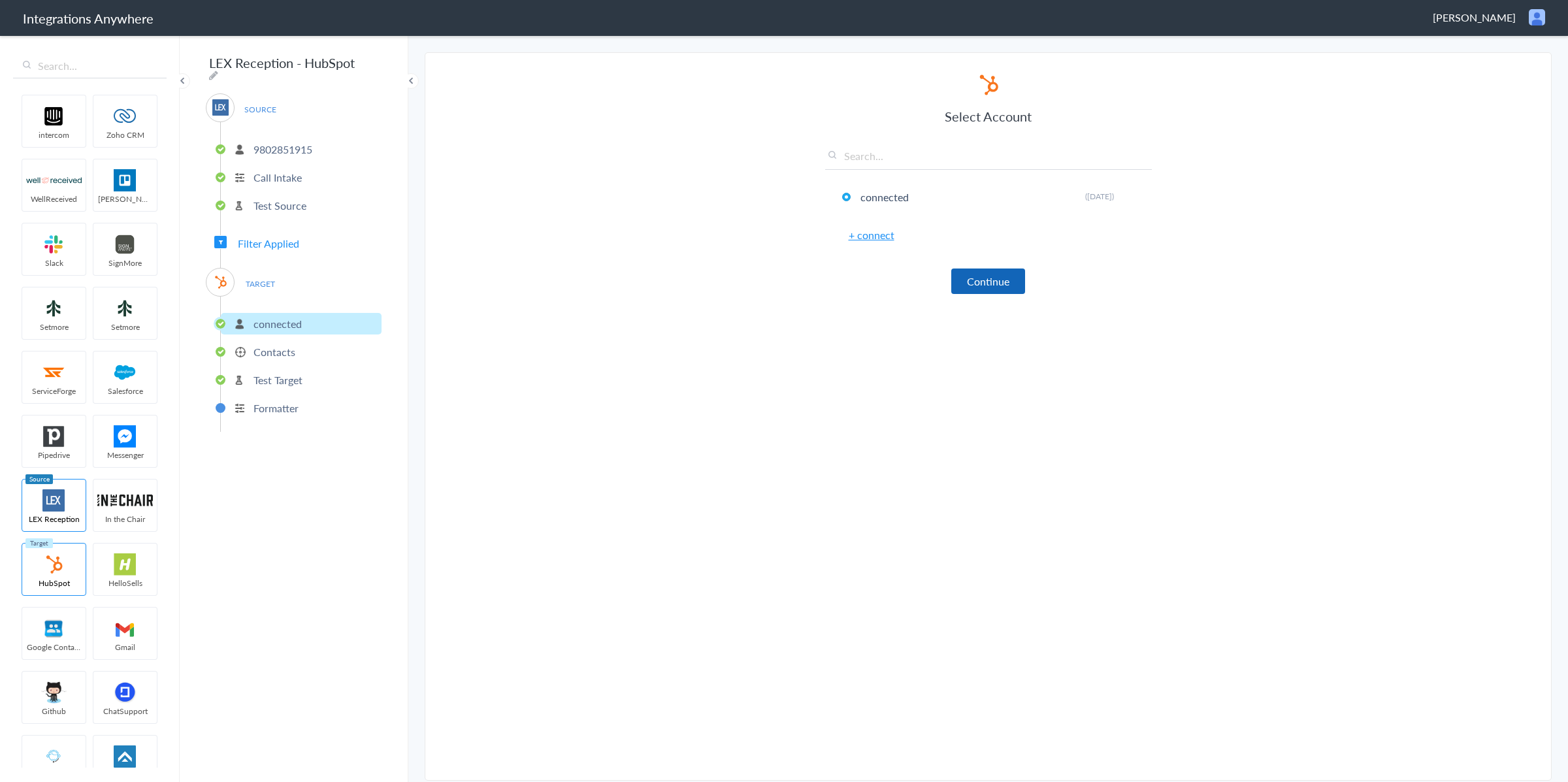
click at [976, 288] on button "Continue" at bounding box center [988, 281] width 74 height 26
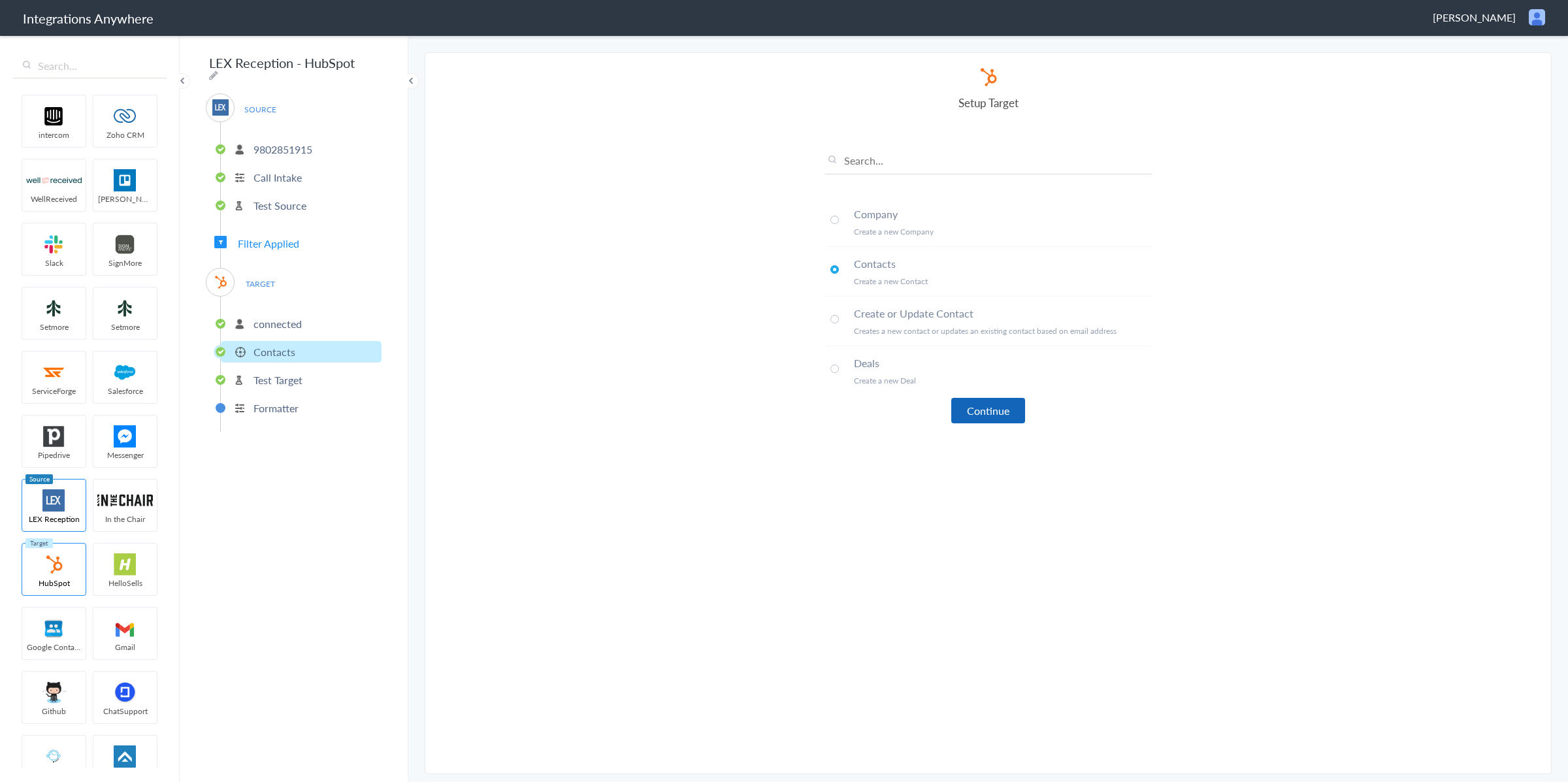
click at [992, 416] on button "Continue" at bounding box center [988, 410] width 74 height 26
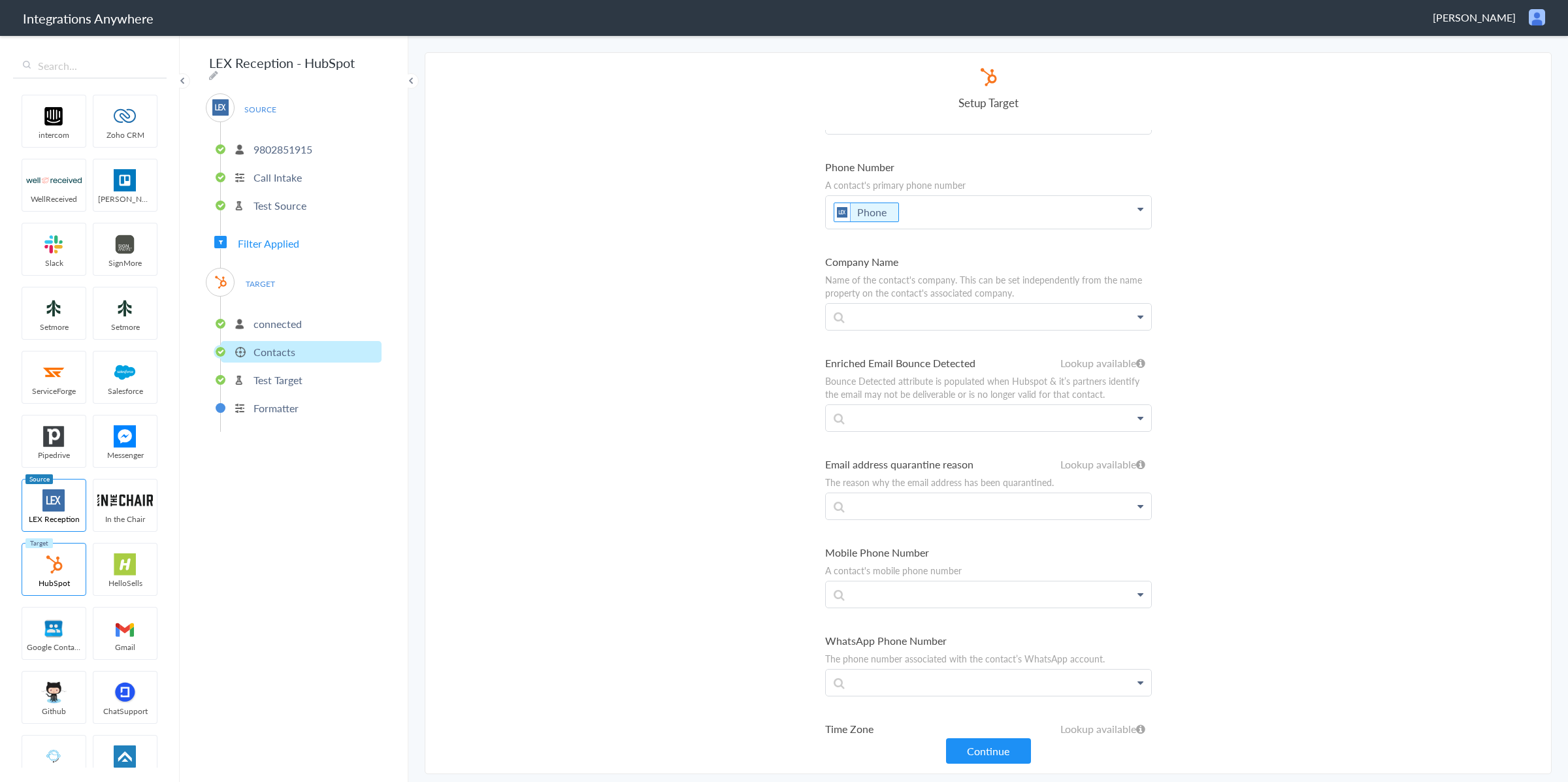
scroll to position [801, 0]
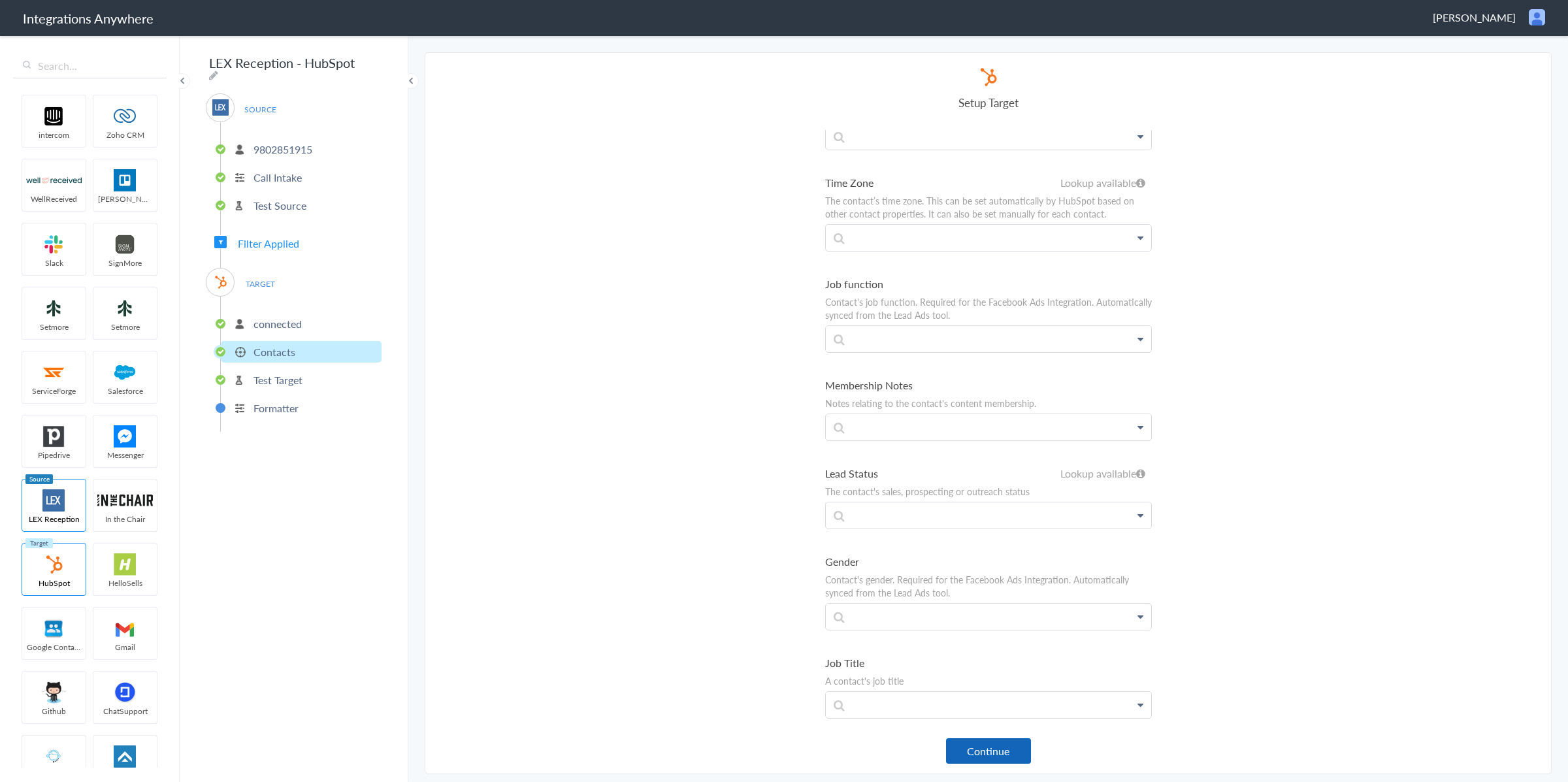
click at [1004, 753] on button "Continue" at bounding box center [989, 751] width 85 height 26
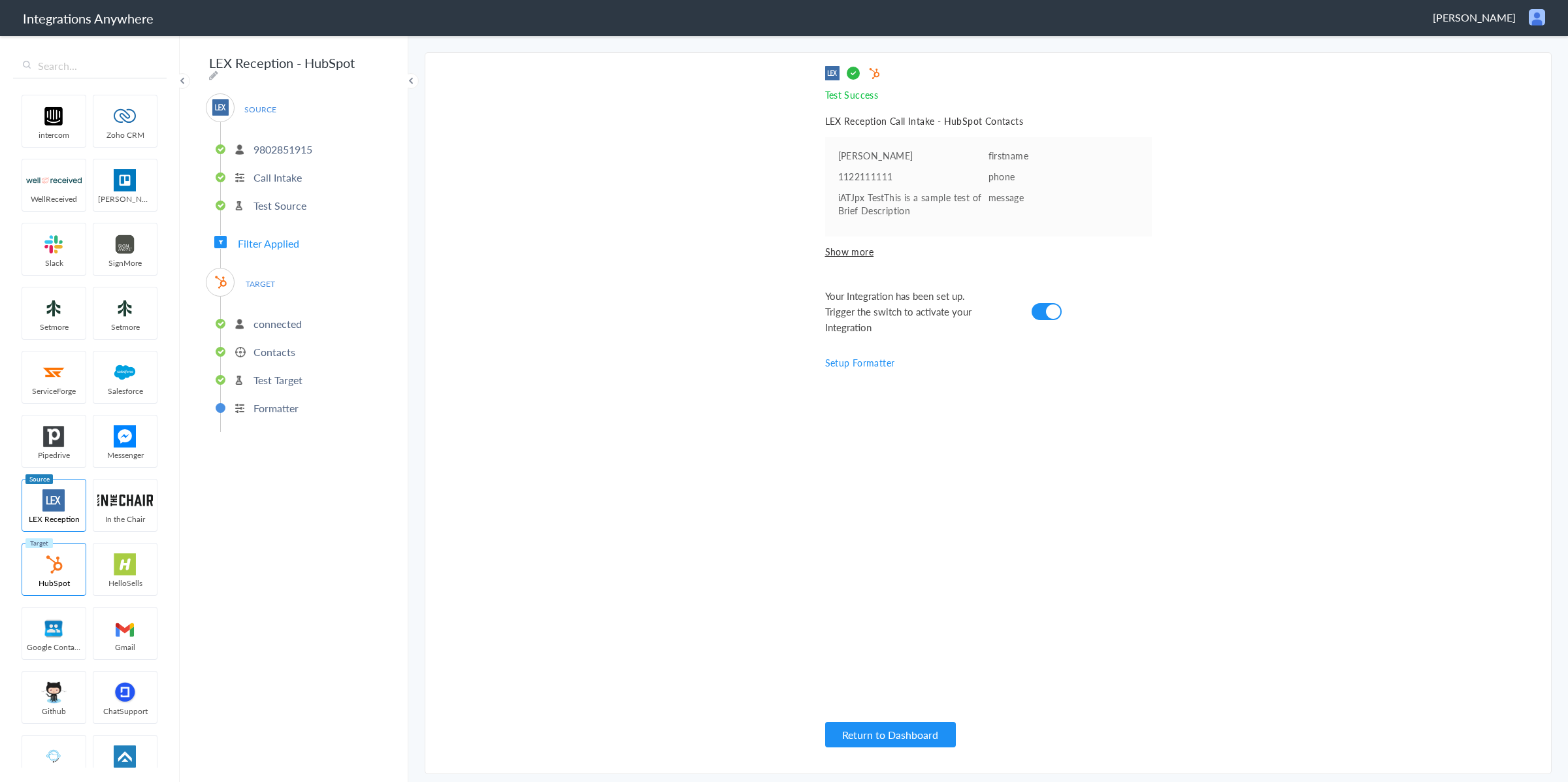
click at [855, 250] on span "Show more" at bounding box center [989, 251] width 327 height 13
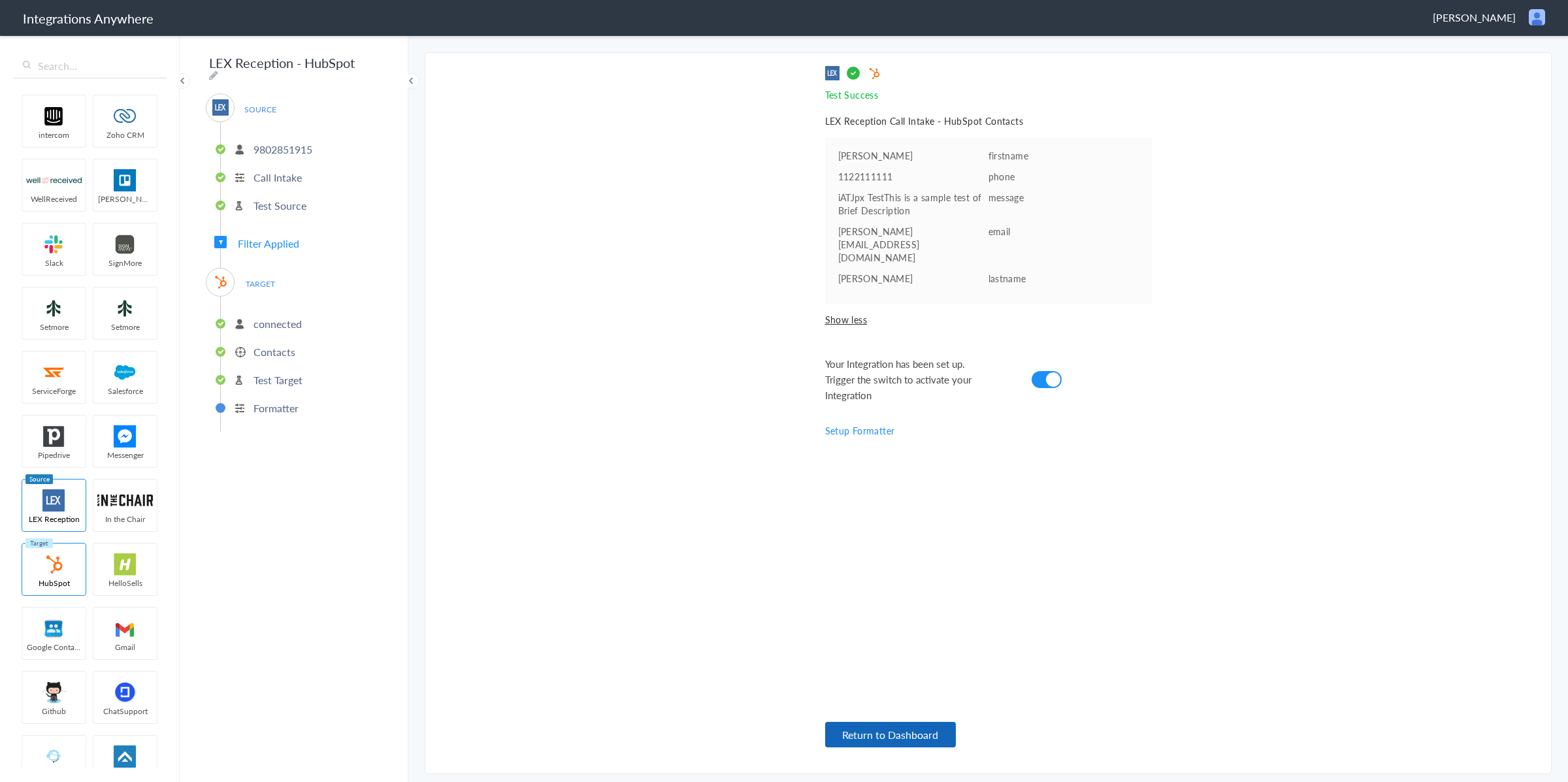
click at [926, 725] on button "Return to Dashboard" at bounding box center [890, 734] width 130 height 26
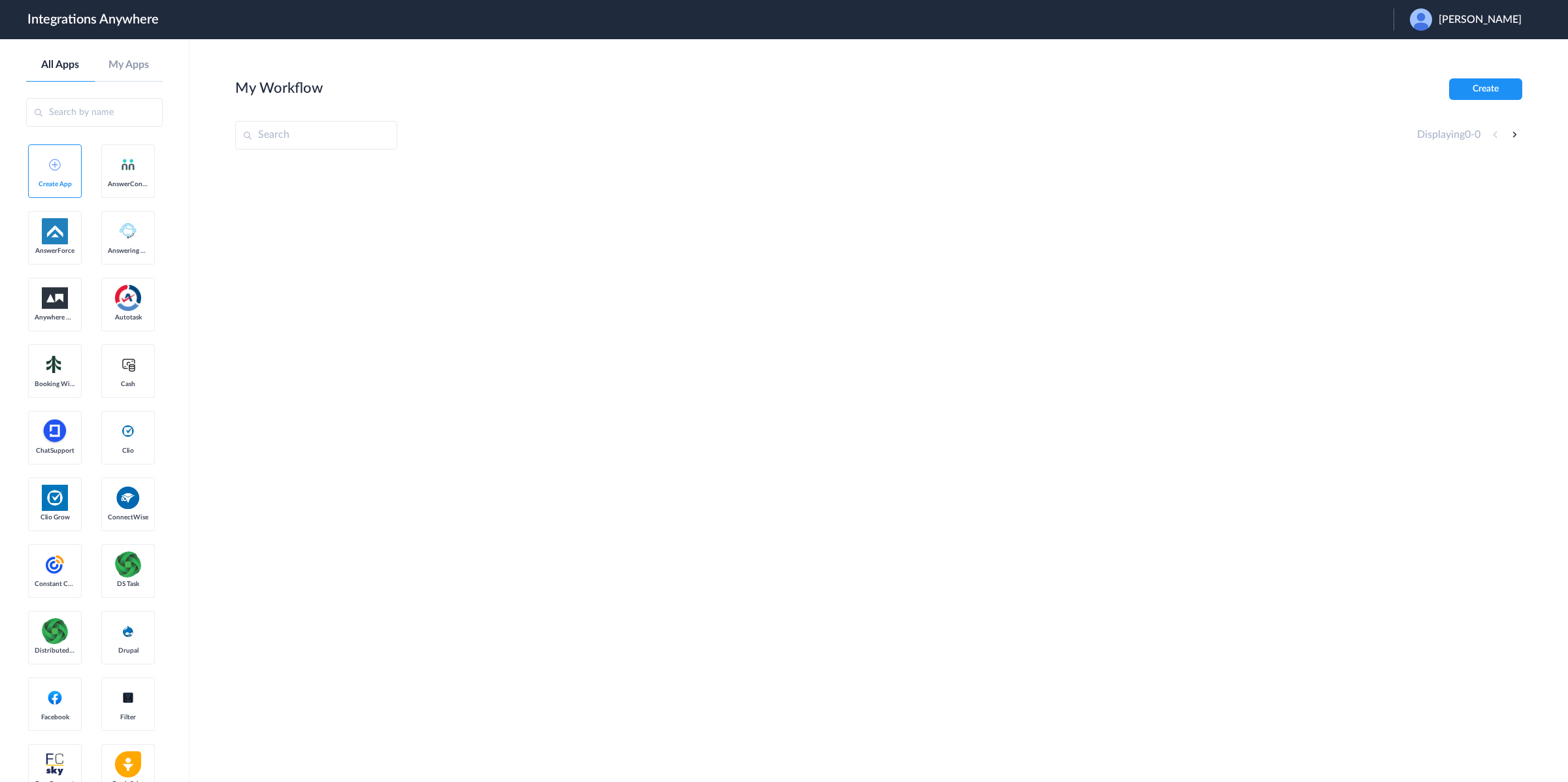
click at [1452, 17] on span "[PERSON_NAME]" at bounding box center [1479, 20] width 83 height 12
click at [1441, 56] on li "Logout" at bounding box center [1463, 52] width 141 height 24
